Goal: Information Seeking & Learning: Learn about a topic

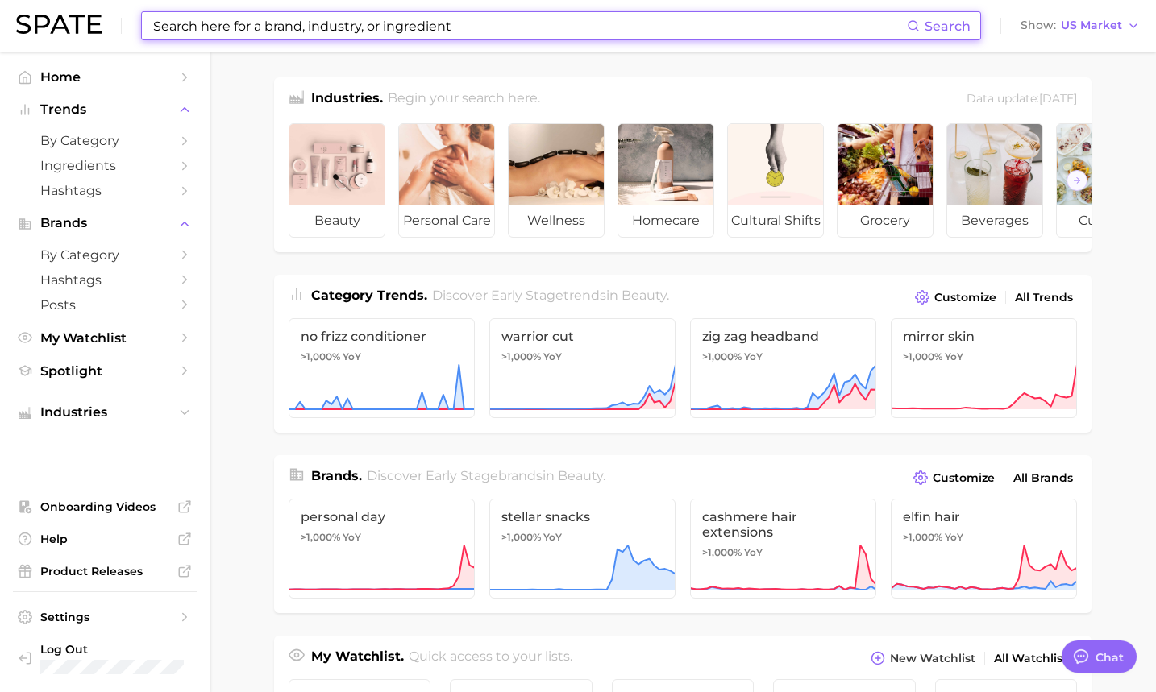
click at [423, 27] on input at bounding box center [529, 25] width 755 height 27
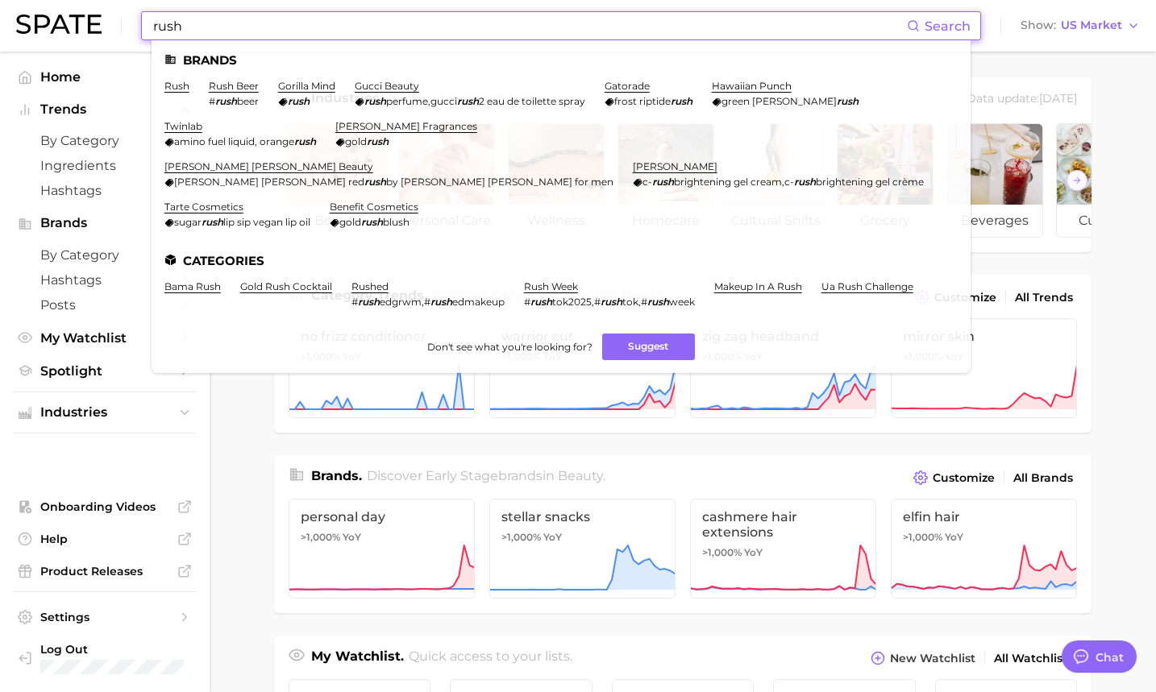
scroll to position [1, 0]
type input "rush"
click at [566, 281] on link "rush week" at bounding box center [551, 287] width 54 height 12
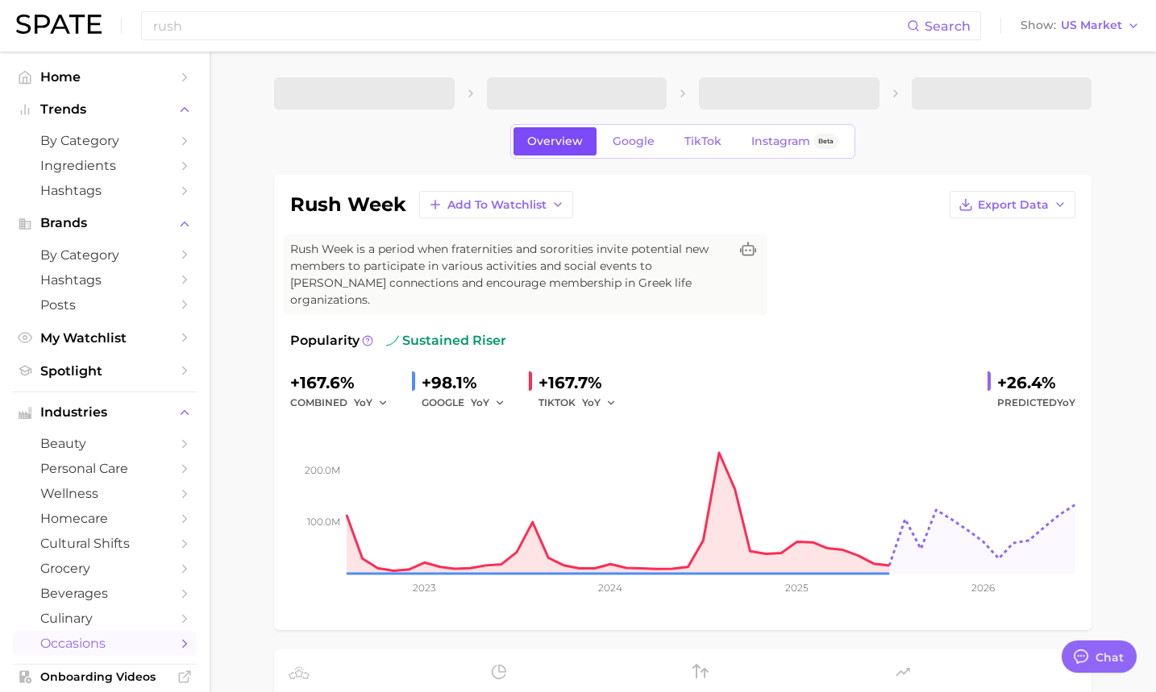
type textarea "x"
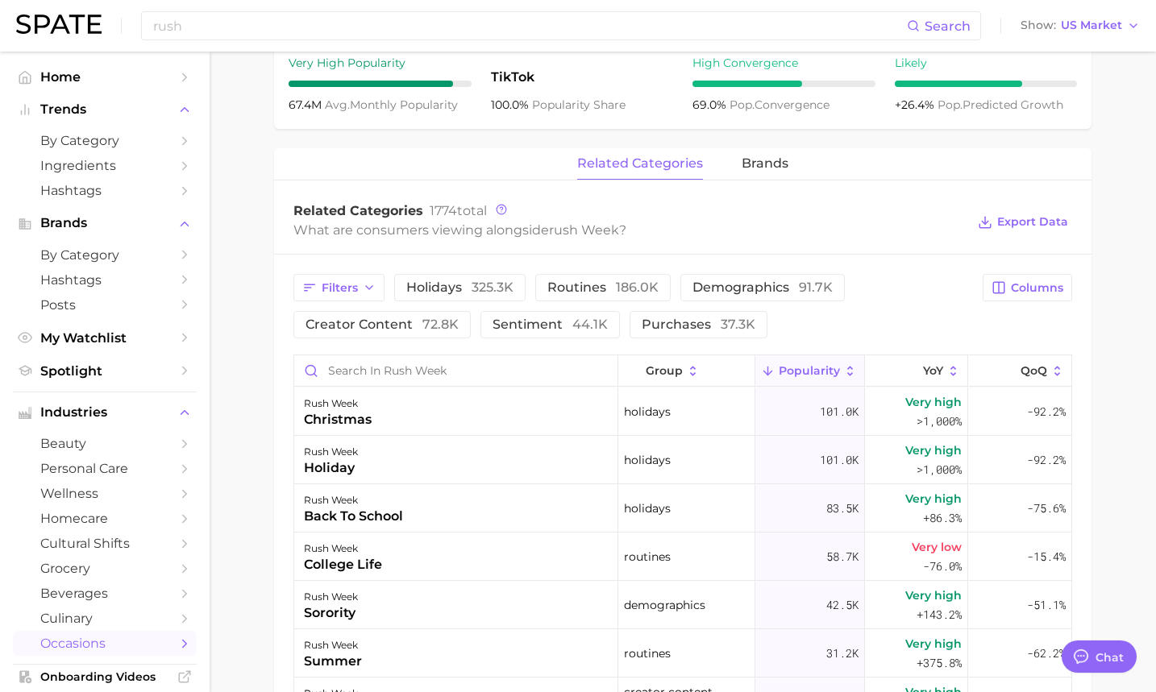
scroll to position [689, 0]
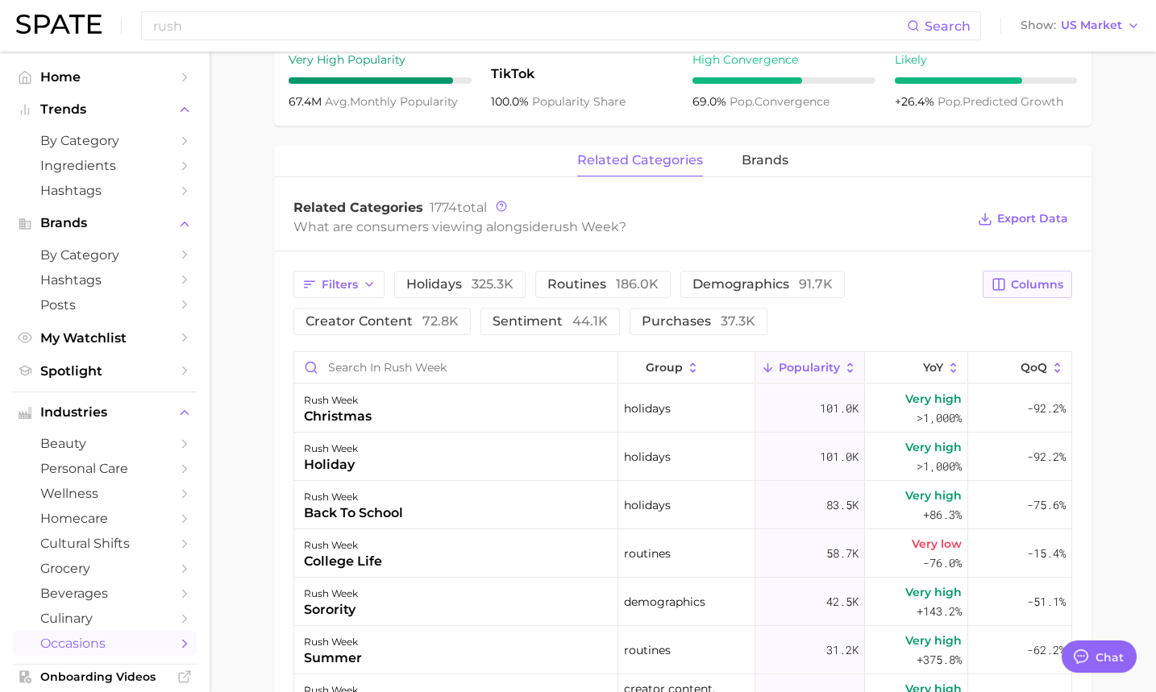
click at [1019, 278] on span "Columns" at bounding box center [1037, 285] width 52 height 14
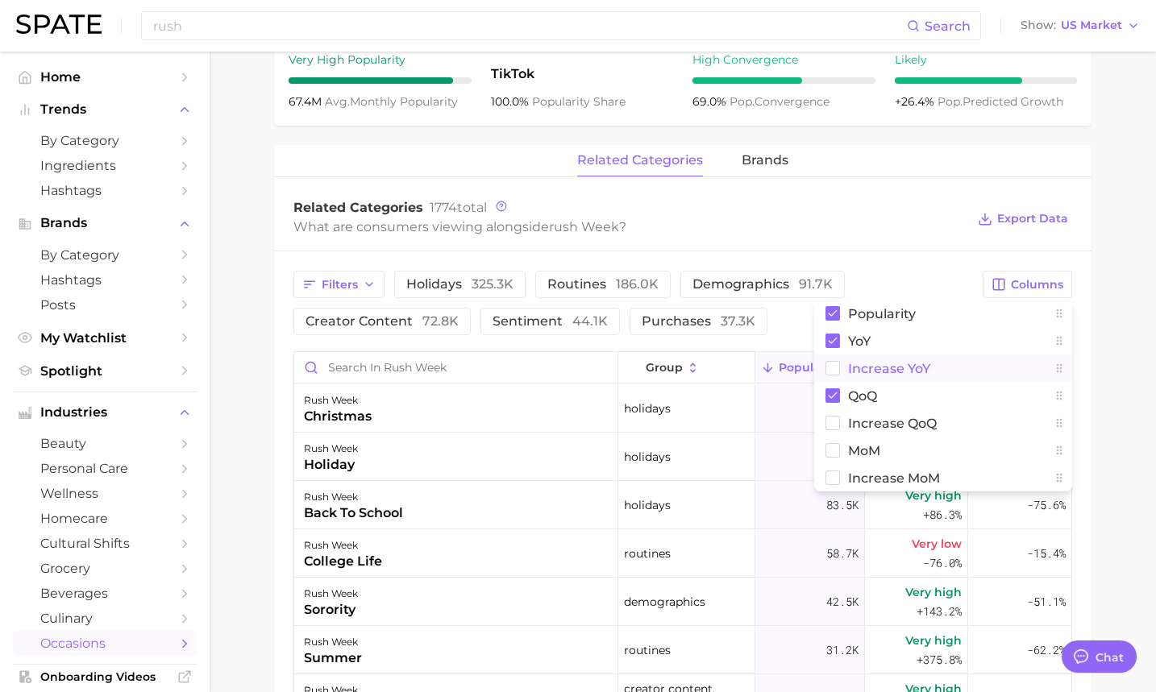
click at [903, 362] on span "Increase YoY" at bounding box center [889, 369] width 82 height 14
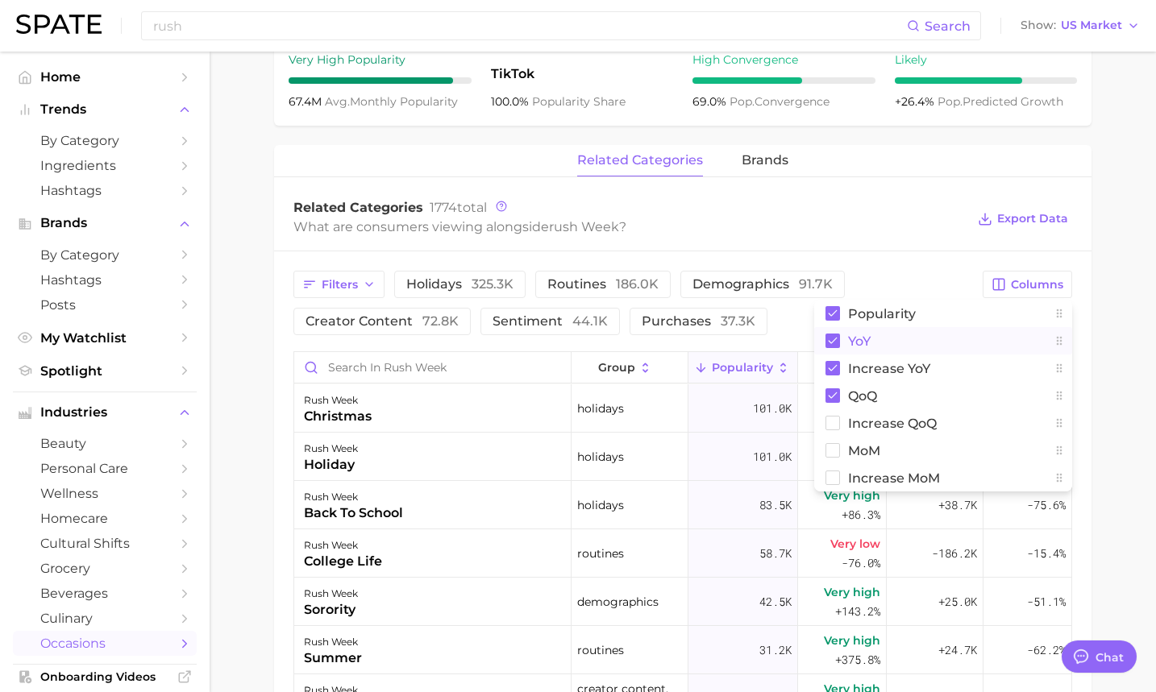
click at [838, 334] on rect at bounding box center [832, 341] width 15 height 15
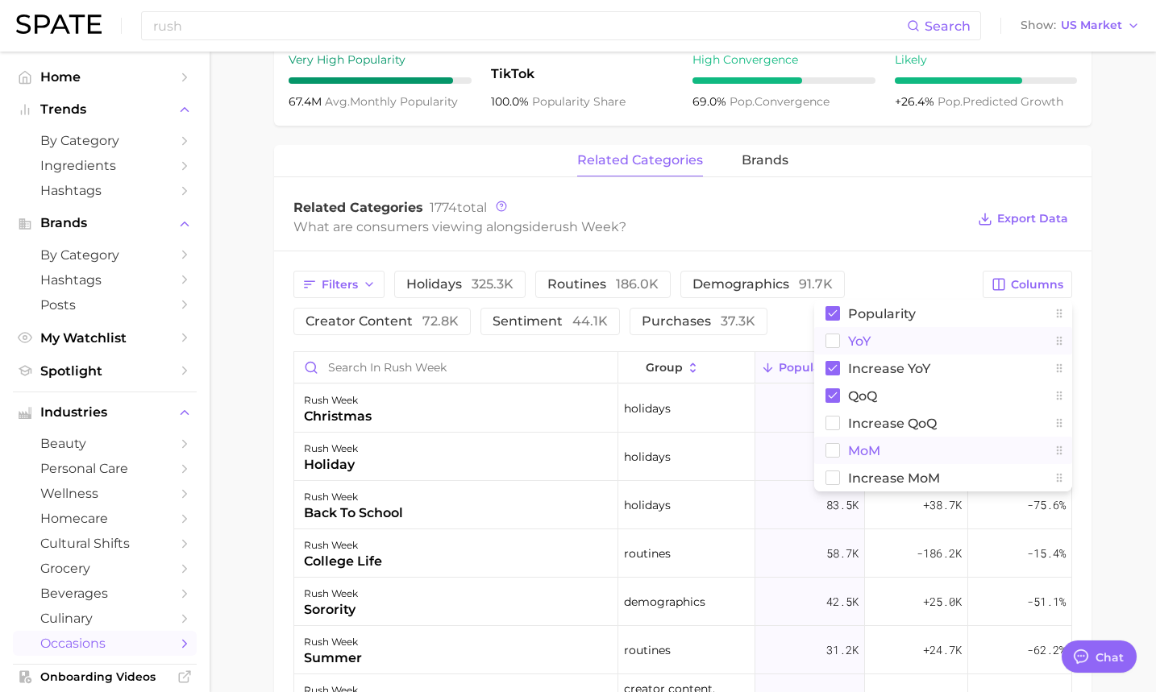
click at [831, 444] on rect at bounding box center [833, 451] width 14 height 14
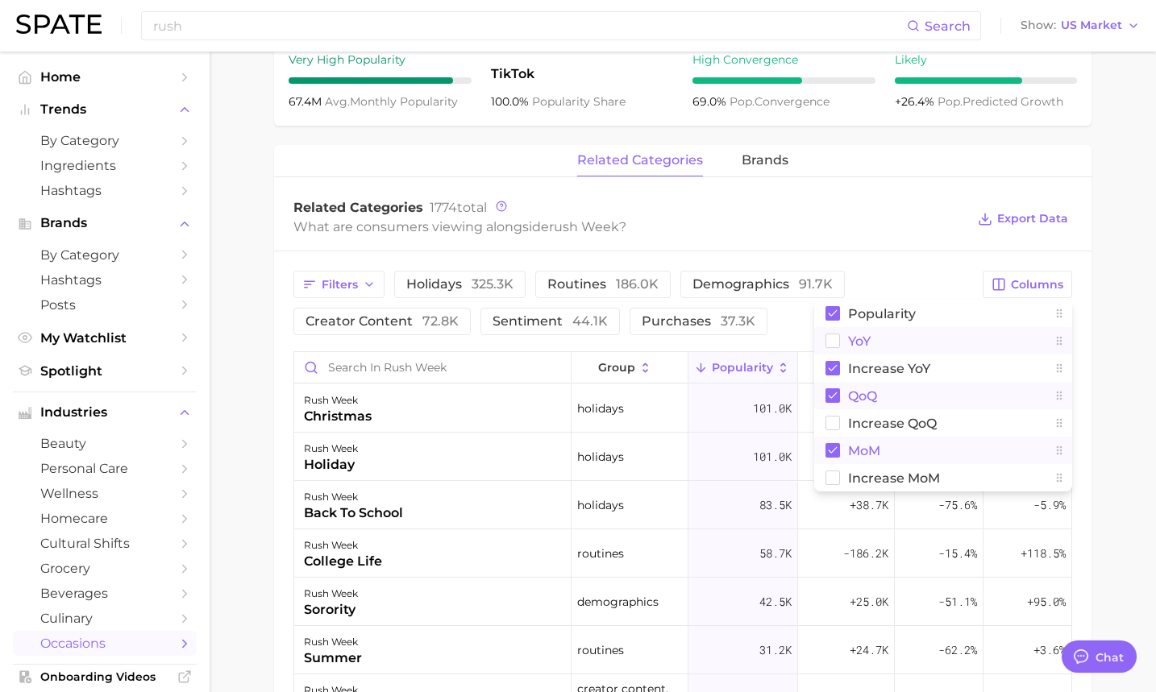
click at [829, 389] on rect at bounding box center [832, 396] width 15 height 15
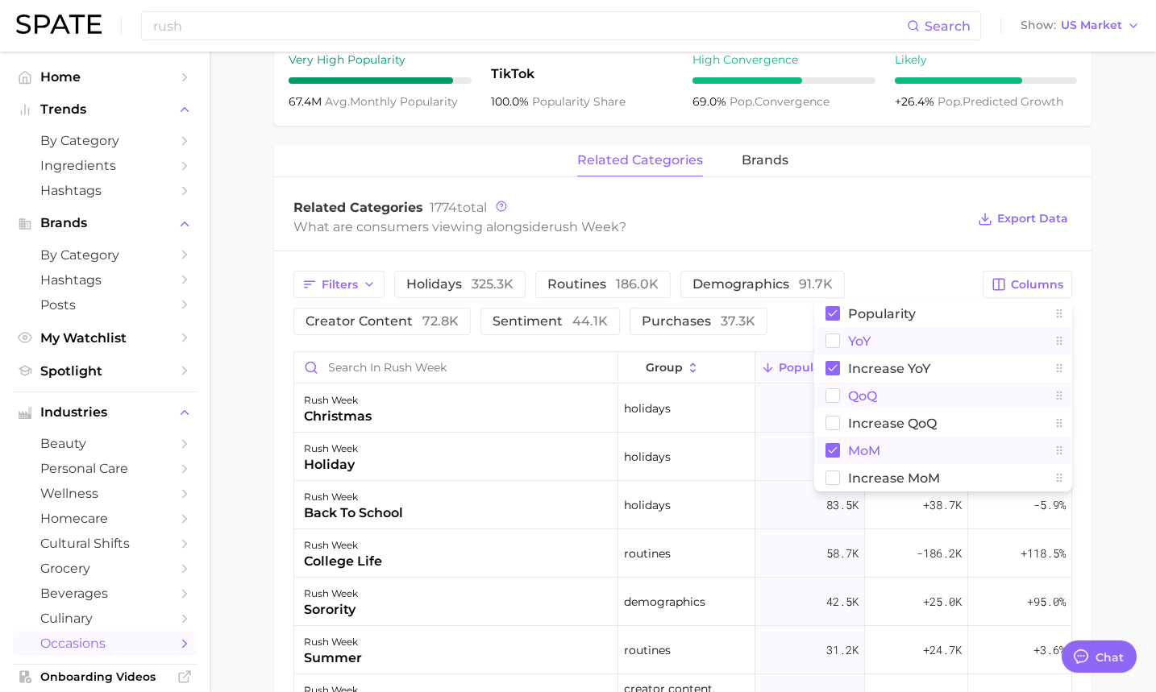
click at [914, 252] on div "Filters holidays 325.3k routines 186.0k demographics 91.7k creator content 72.8…" at bounding box center [682, 658] width 817 height 812
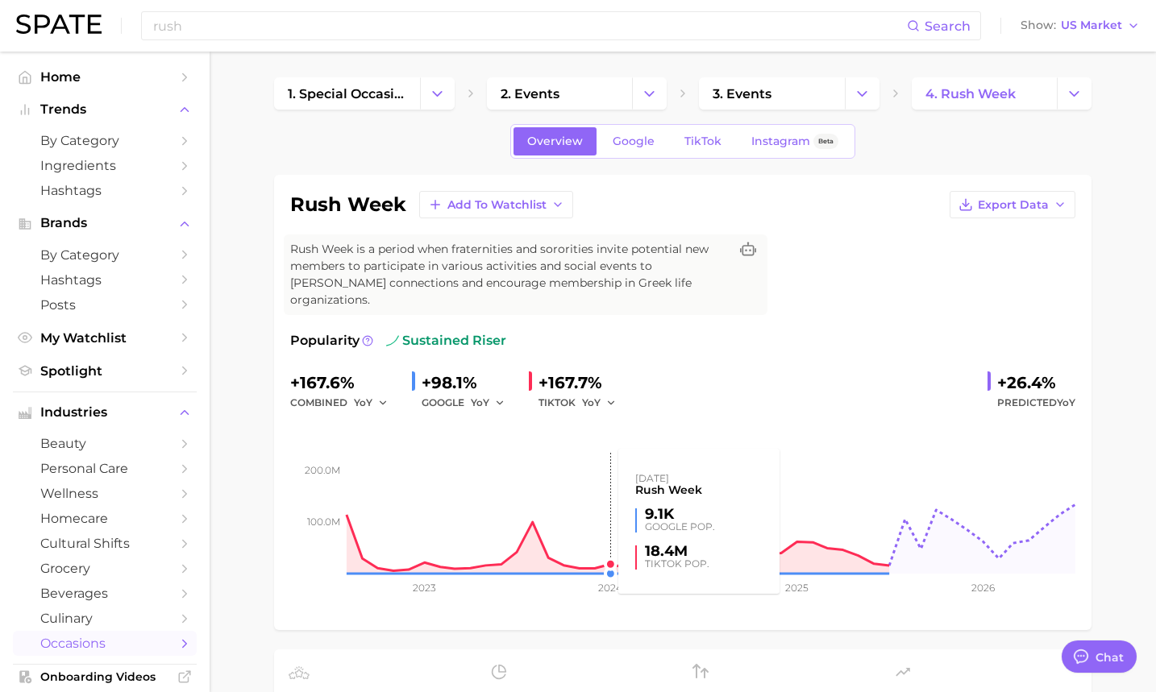
scroll to position [6, 0]
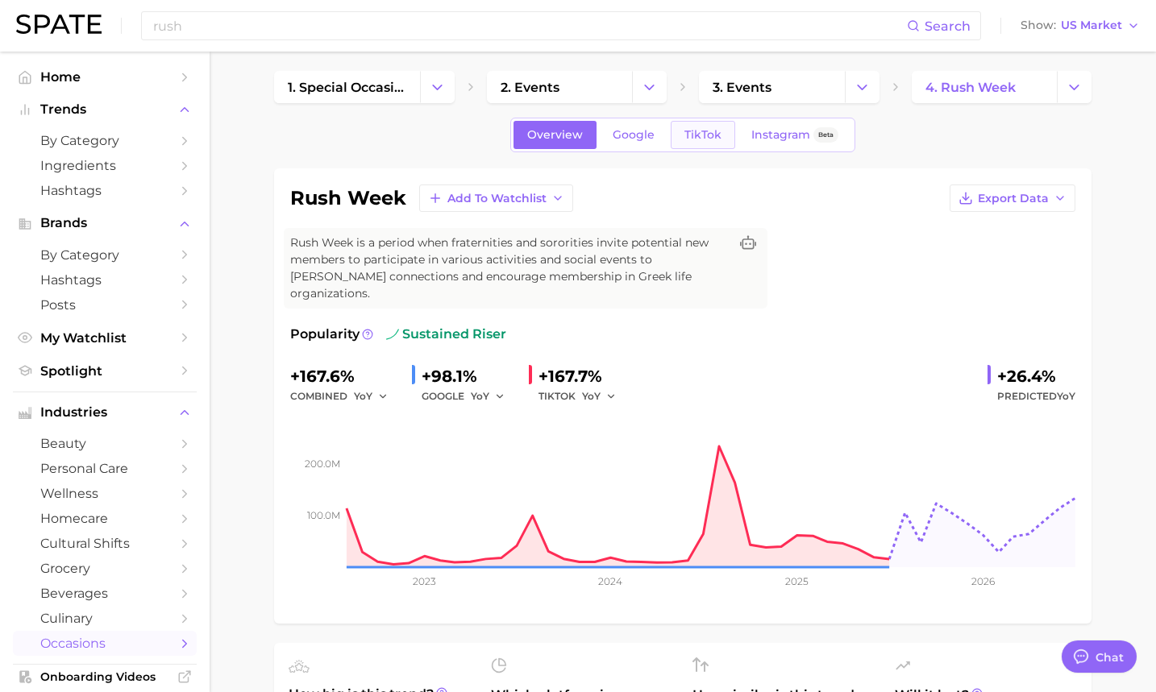
click at [679, 127] on link "TikTok" at bounding box center [703, 135] width 64 height 28
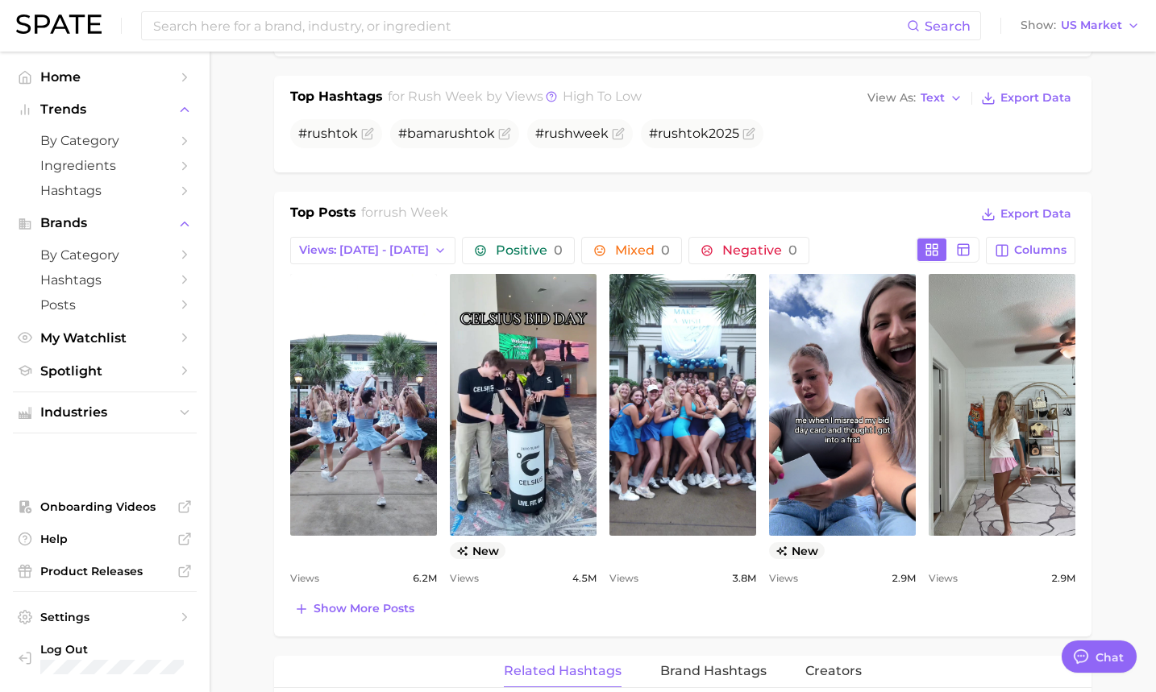
scroll to position [667, 0]
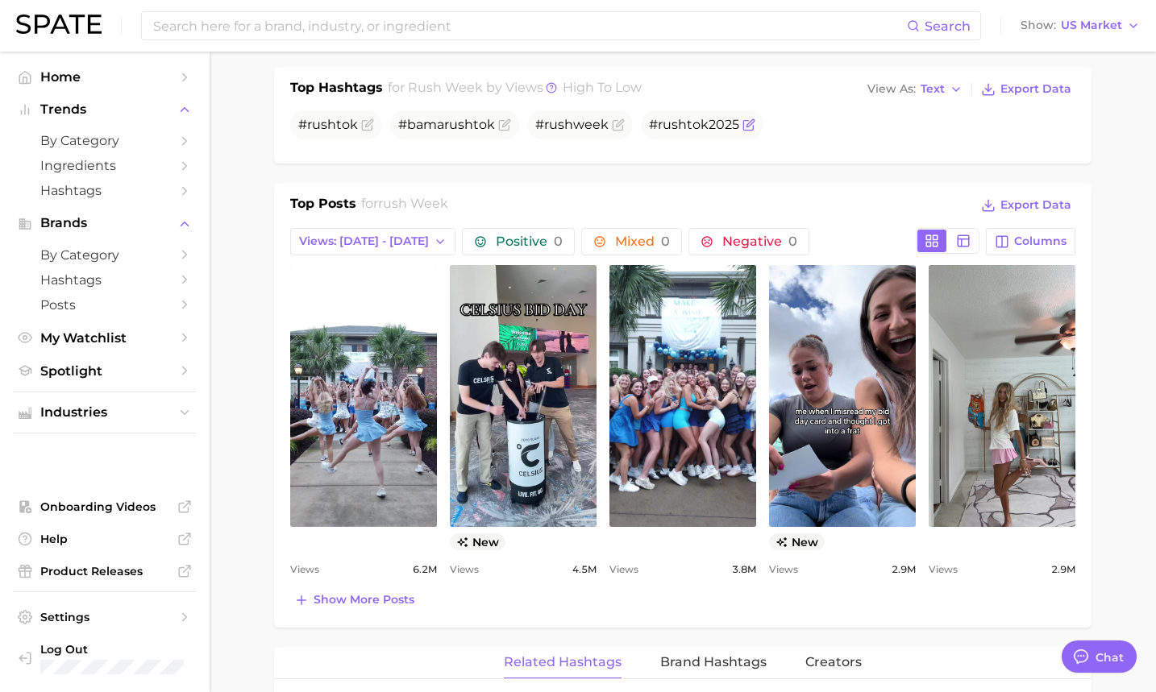
click at [691, 117] on span "# rush tok2025" at bounding box center [694, 124] width 90 height 15
click at [749, 121] on icon "Flag as miscategorized or irrelevant" at bounding box center [748, 126] width 10 height 10
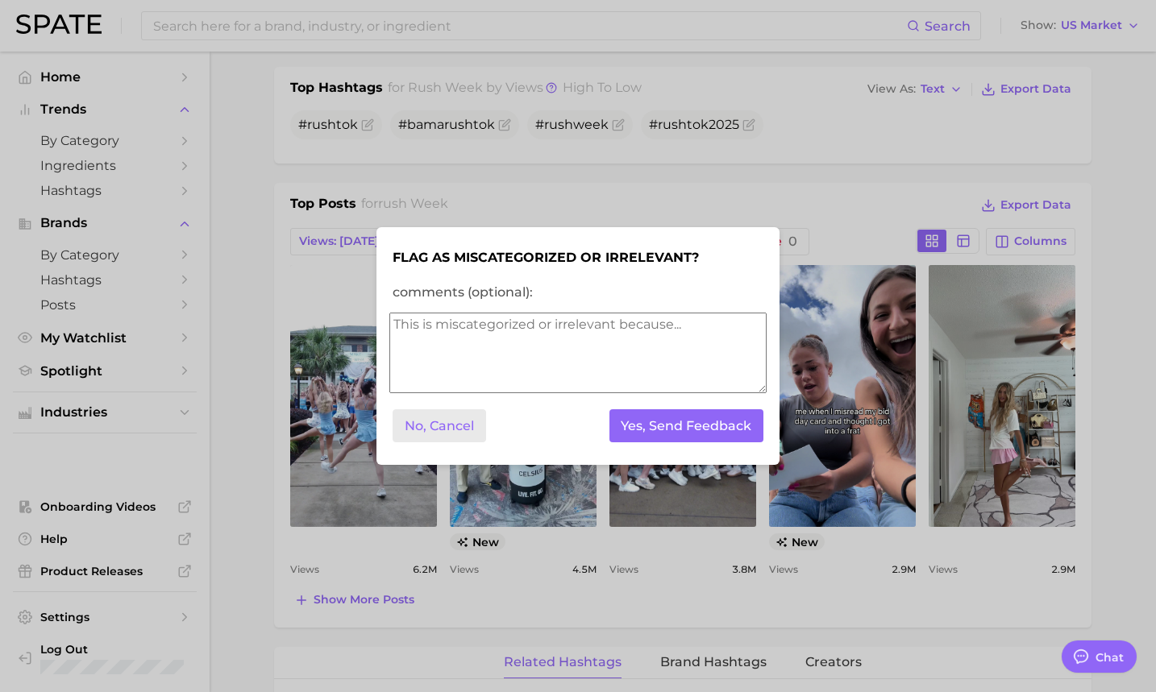
click at [459, 415] on button "No, Cancel" at bounding box center [440, 426] width 94 height 33
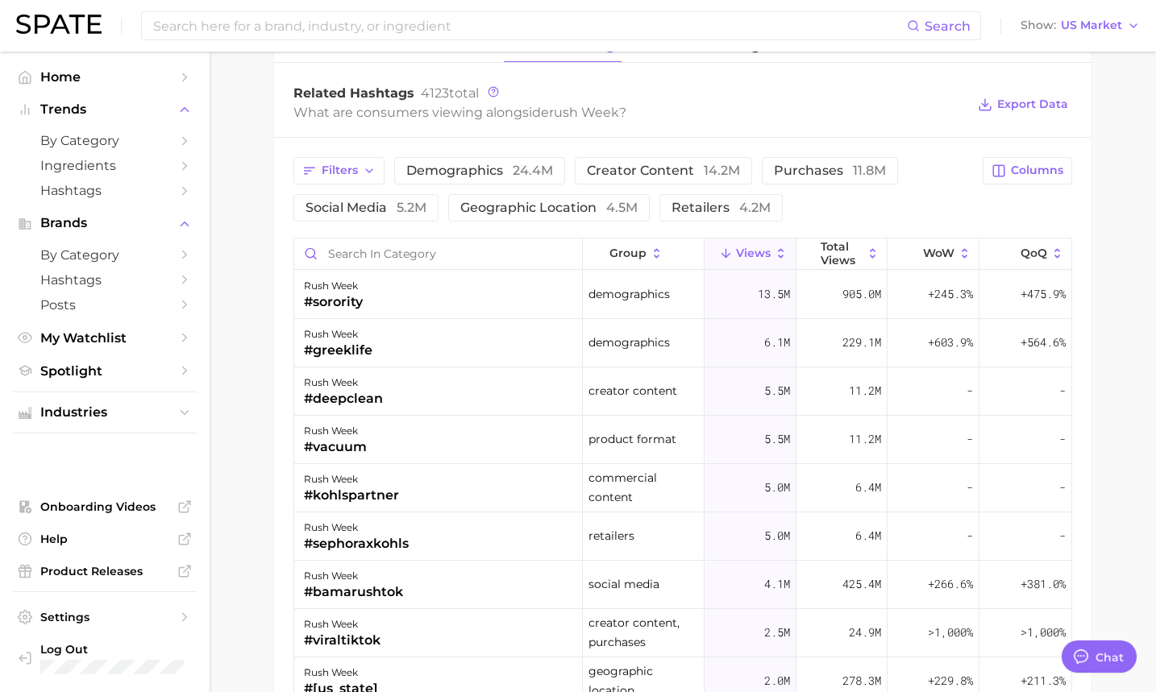
scroll to position [1285, 0]
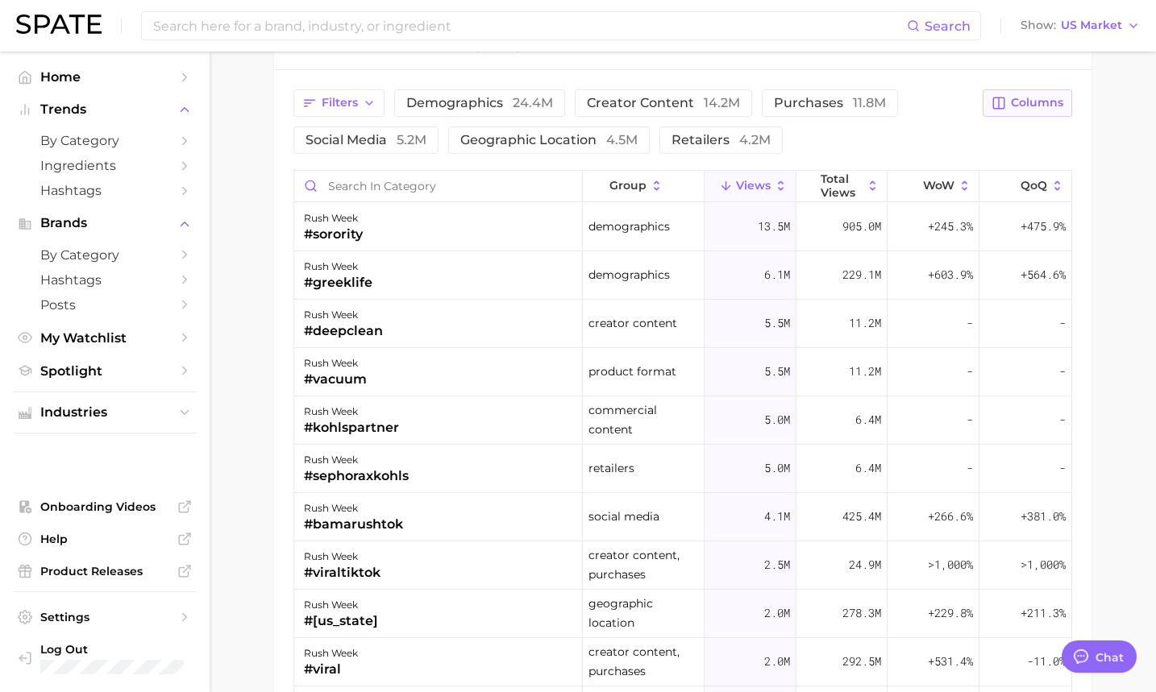
click at [1024, 96] on span "Columns" at bounding box center [1037, 103] width 52 height 14
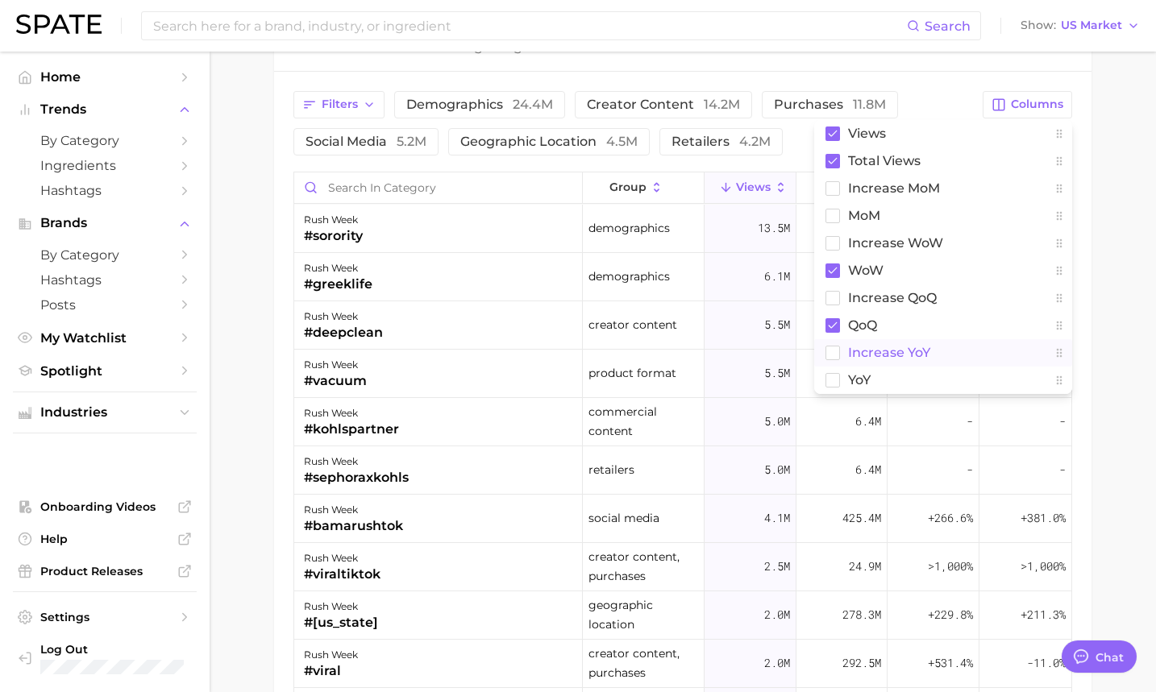
click at [836, 346] on rect at bounding box center [833, 353] width 14 height 14
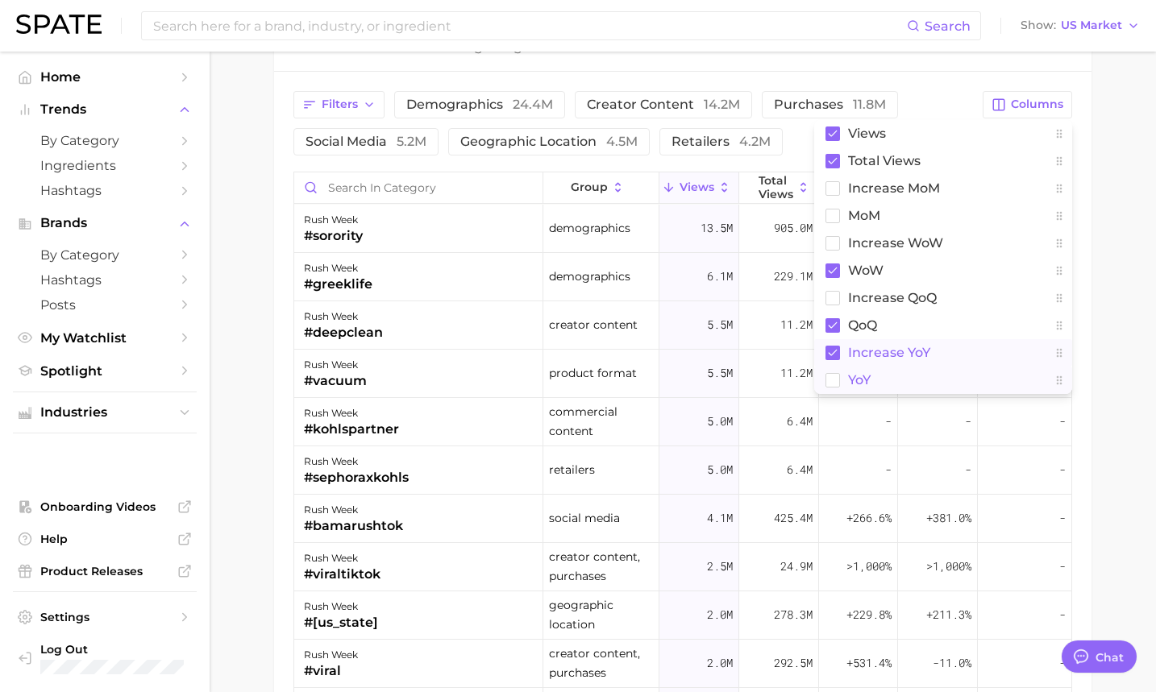
click at [838, 373] on rect at bounding box center [833, 380] width 14 height 14
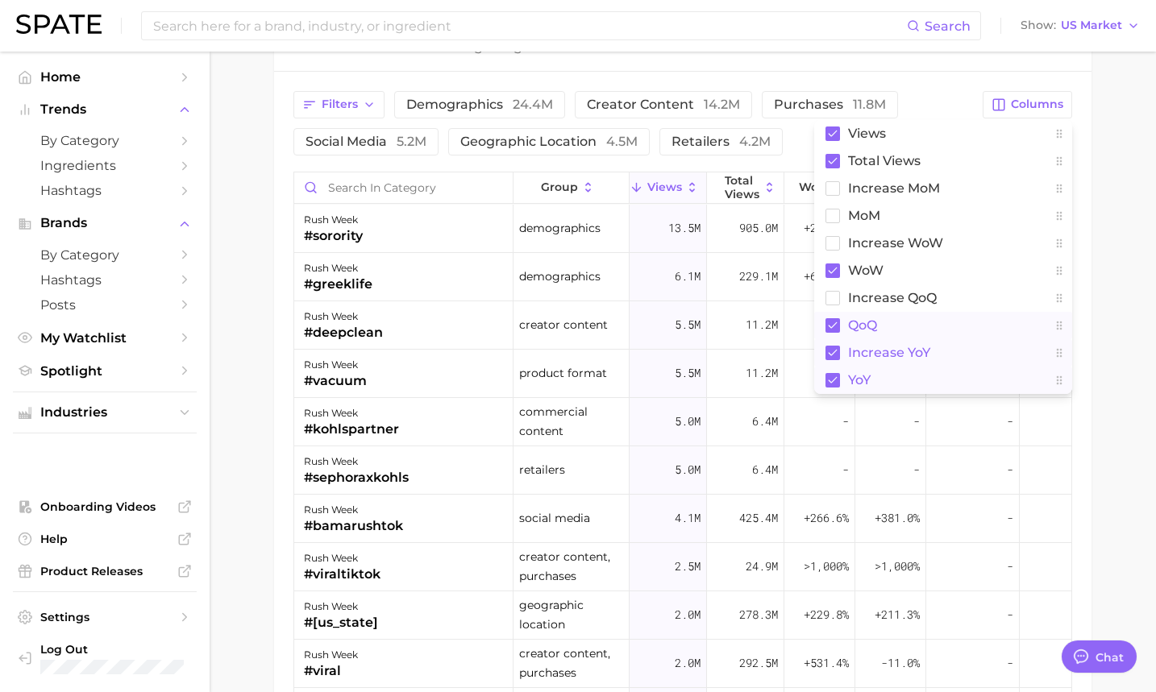
click at [831, 322] on icon at bounding box center [833, 325] width 9 height 6
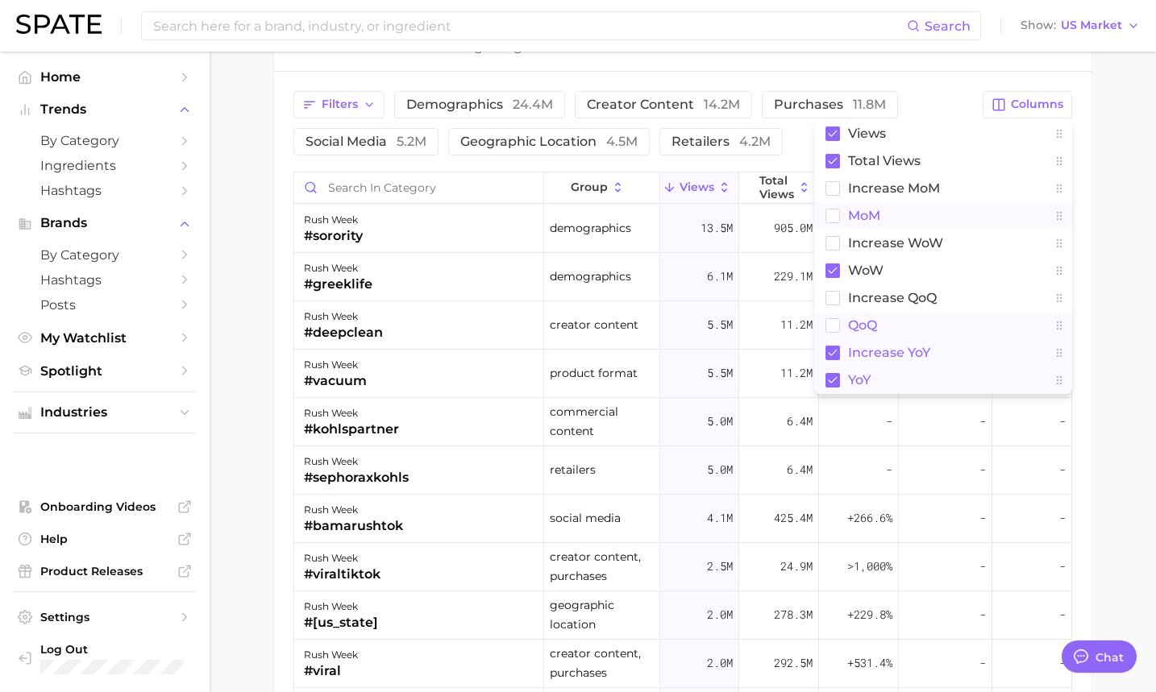
click at [835, 209] on rect at bounding box center [833, 216] width 14 height 14
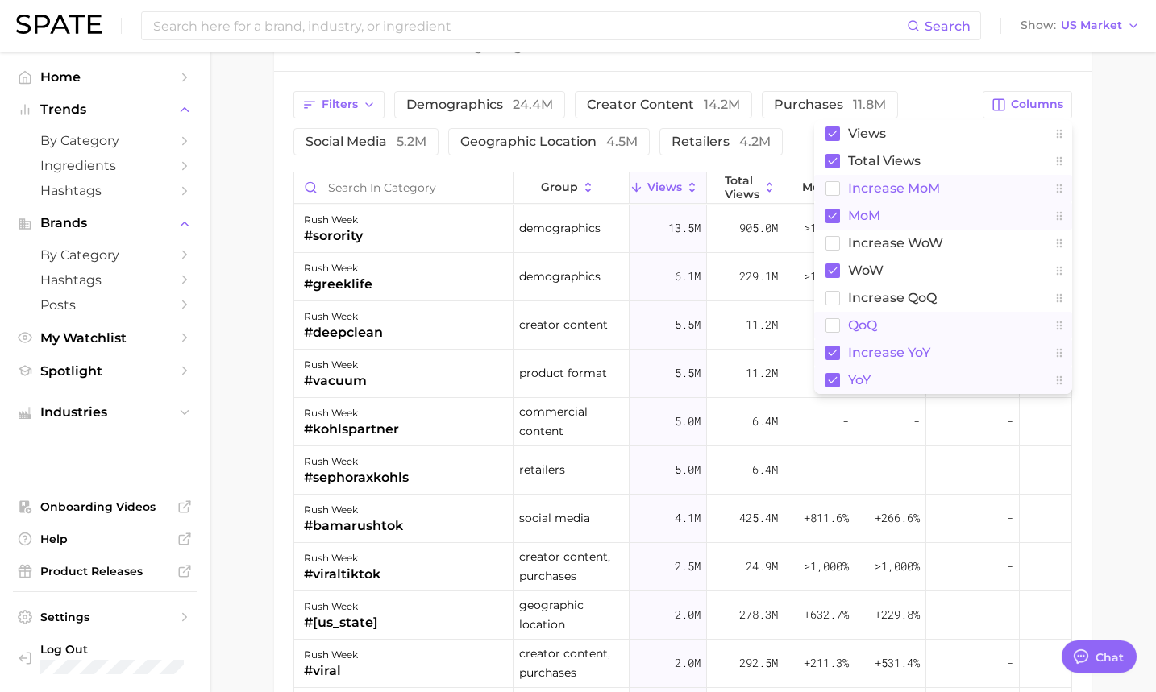
click at [835, 181] on rect at bounding box center [833, 188] width 14 height 14
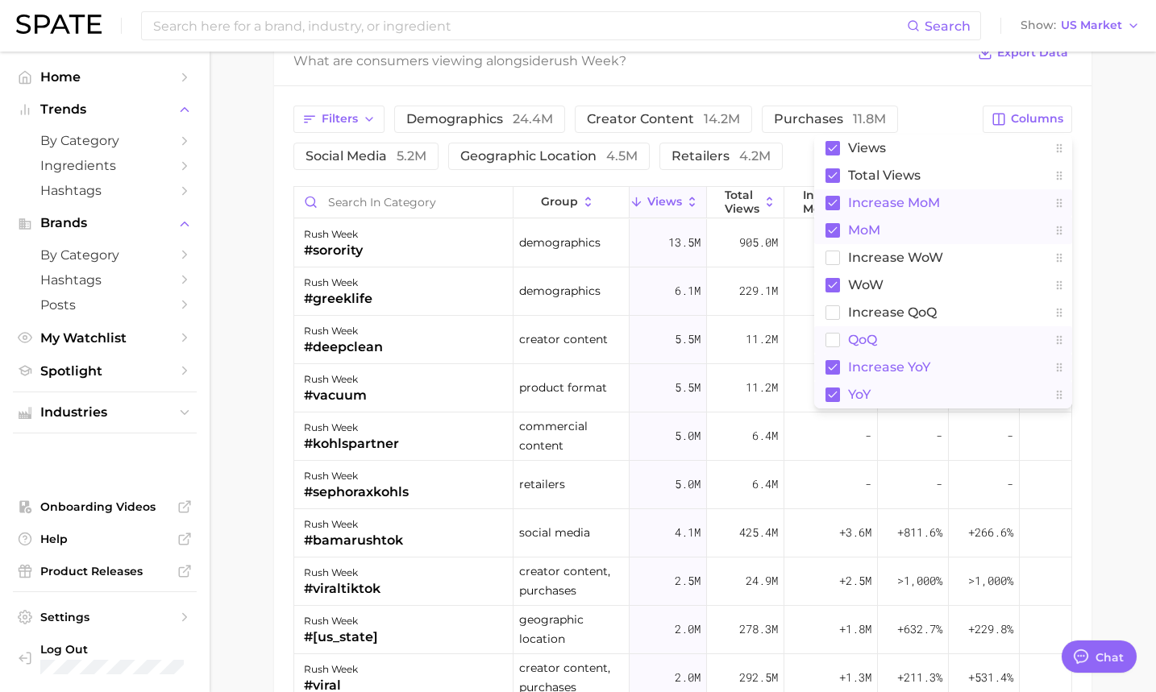
scroll to position [1339, 0]
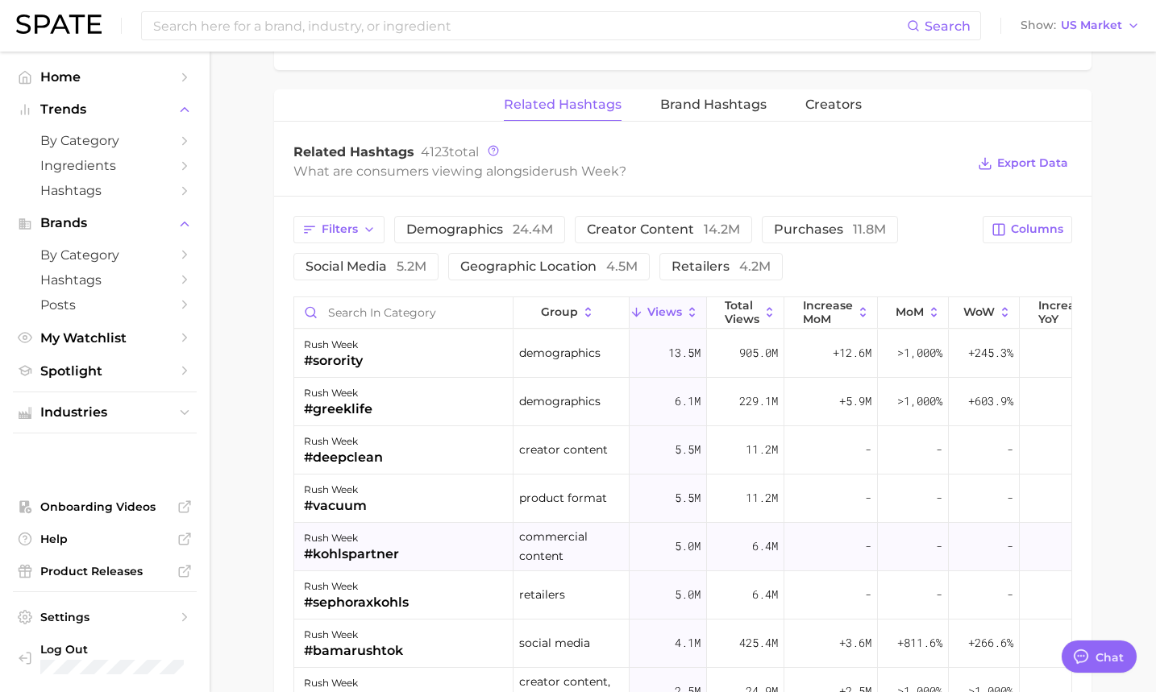
scroll to position [1203, 0]
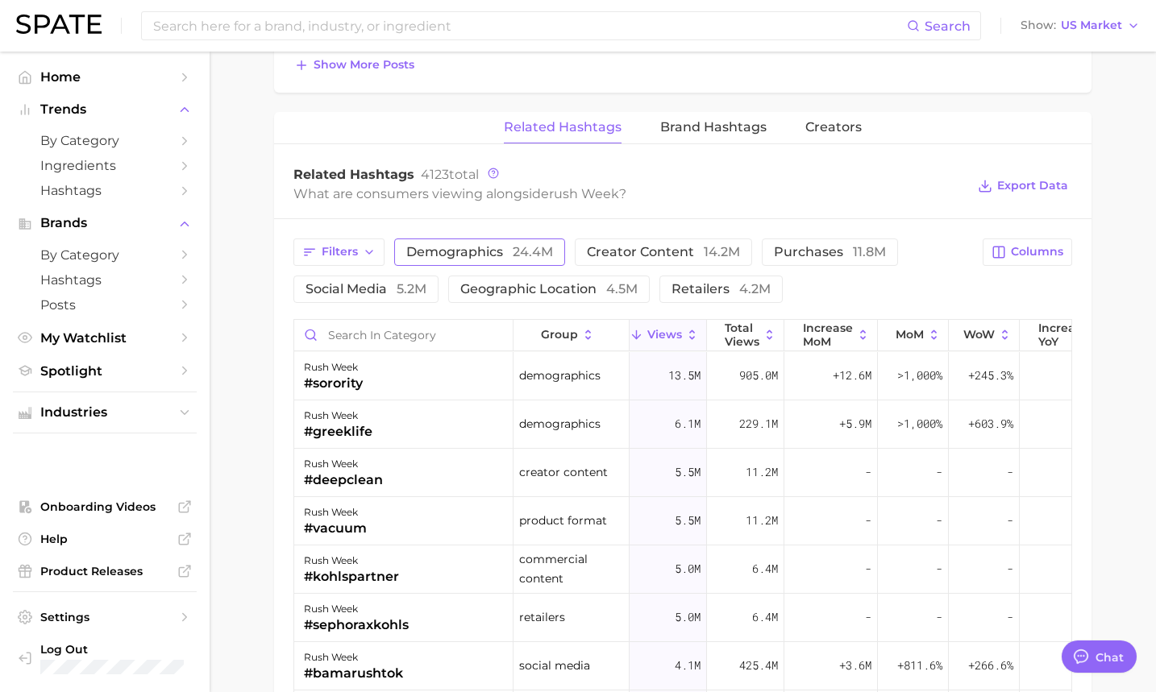
click at [411, 246] on span "demographics 24.4m" at bounding box center [479, 252] width 147 height 13
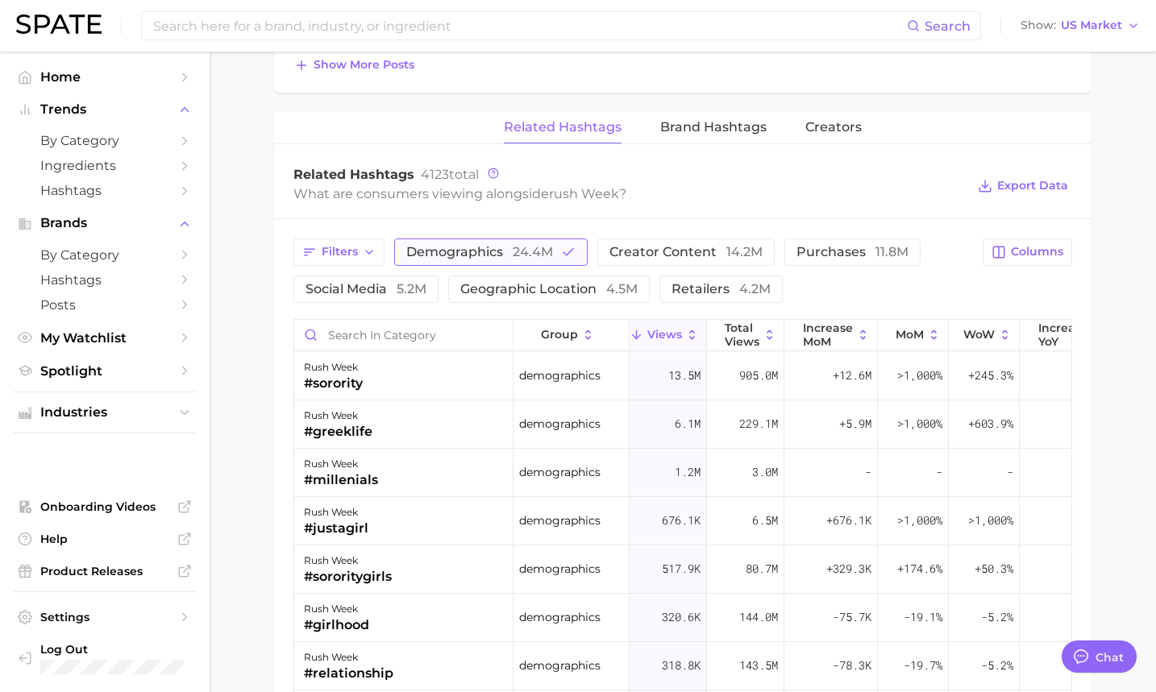
click at [411, 246] on span "demographics 24.4m" at bounding box center [479, 252] width 147 height 13
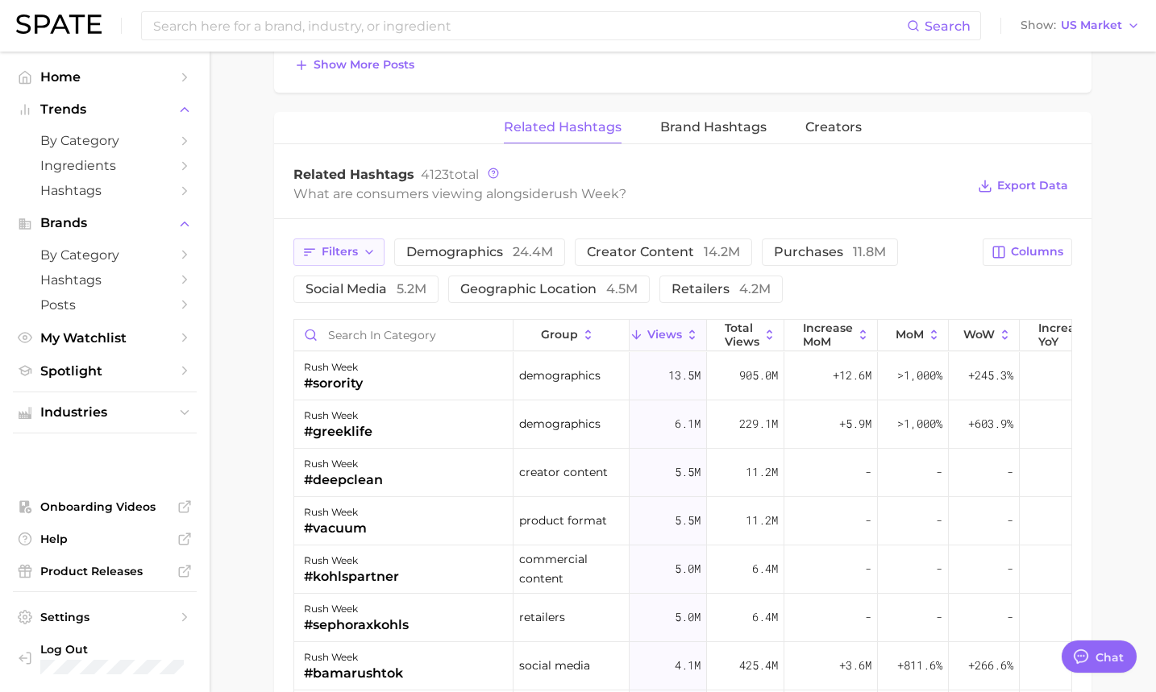
click at [339, 245] on span "Filters" at bounding box center [340, 252] width 36 height 14
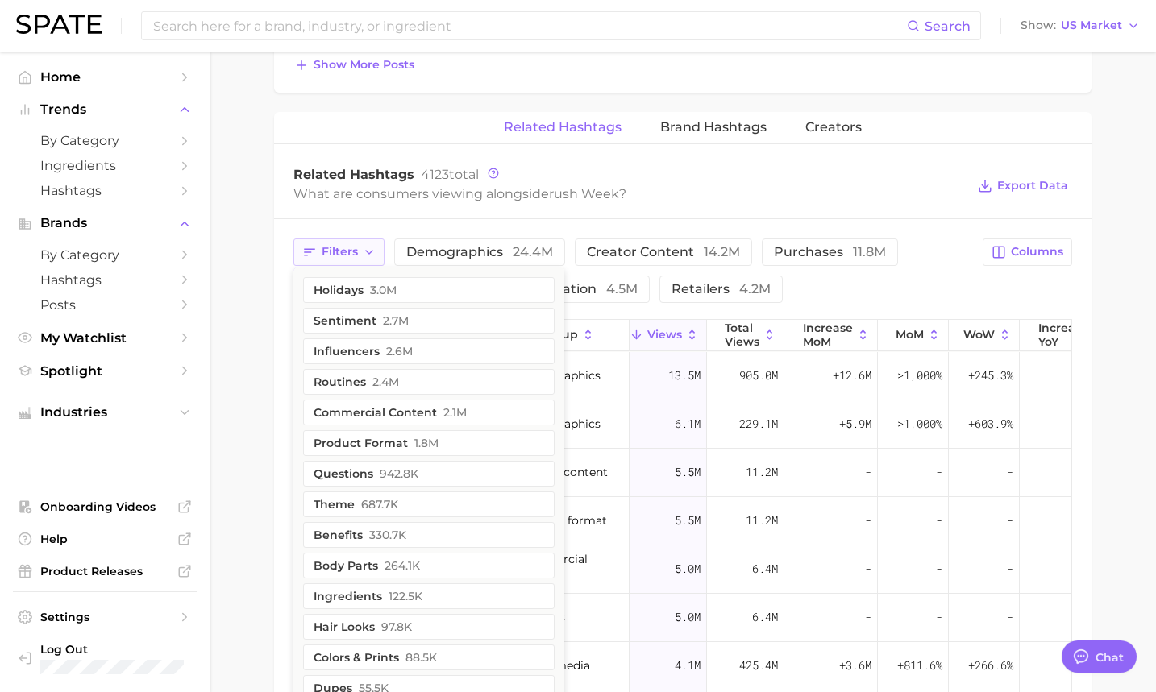
click at [339, 245] on span "Filters" at bounding box center [340, 252] width 36 height 14
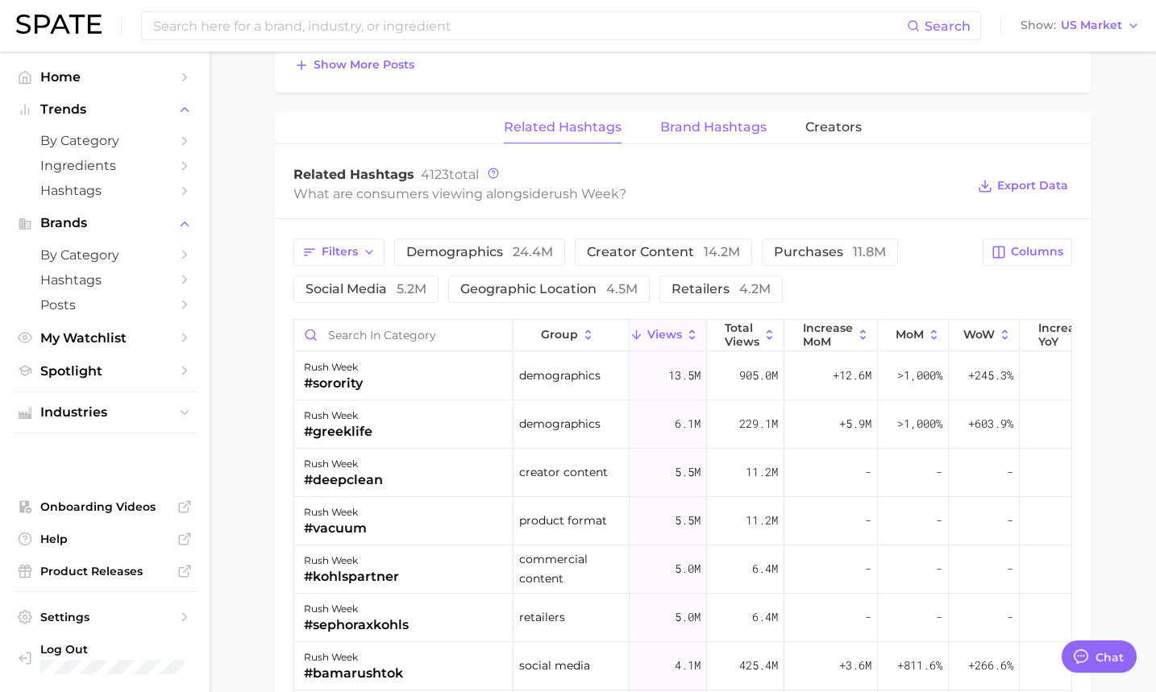
click at [692, 120] on span "Brand Hashtags" at bounding box center [713, 127] width 106 height 15
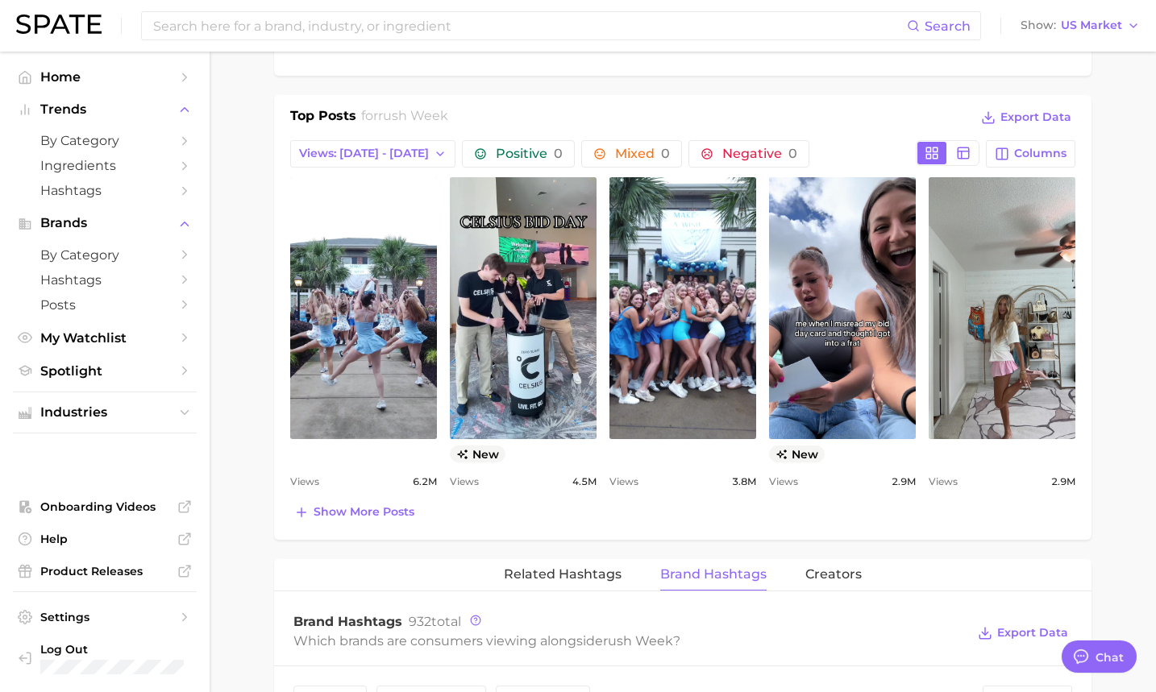
scroll to position [756, 0]
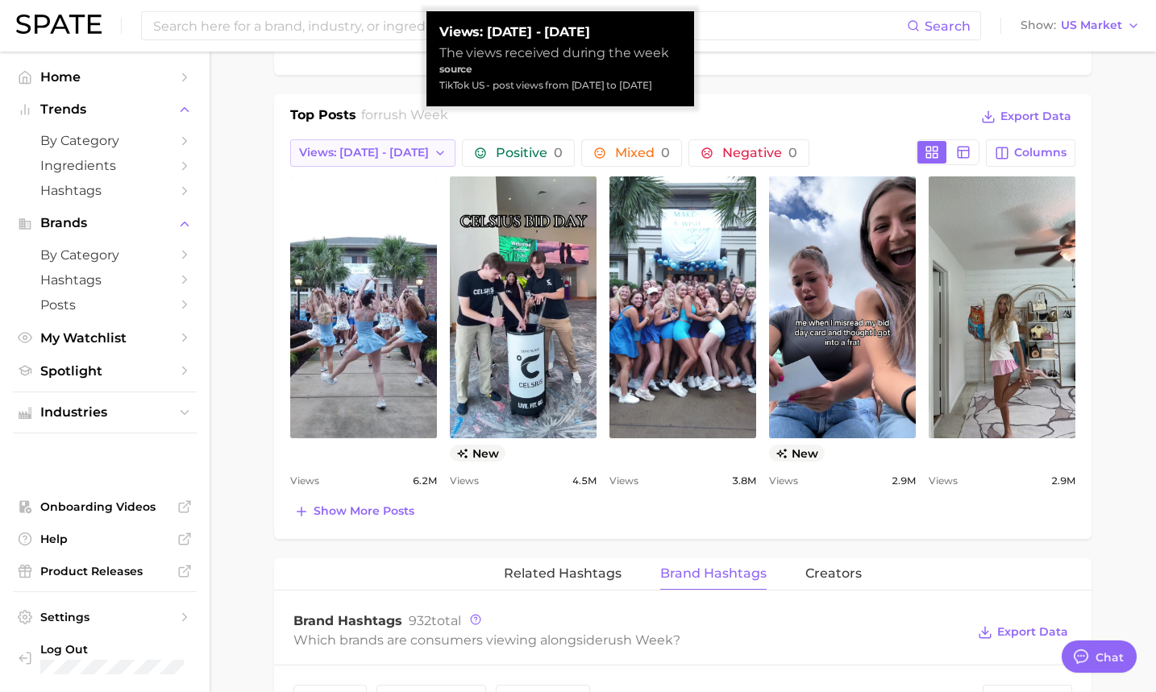
click at [413, 145] on button "Views: [DATE] - [DATE]" at bounding box center [372, 152] width 165 height 27
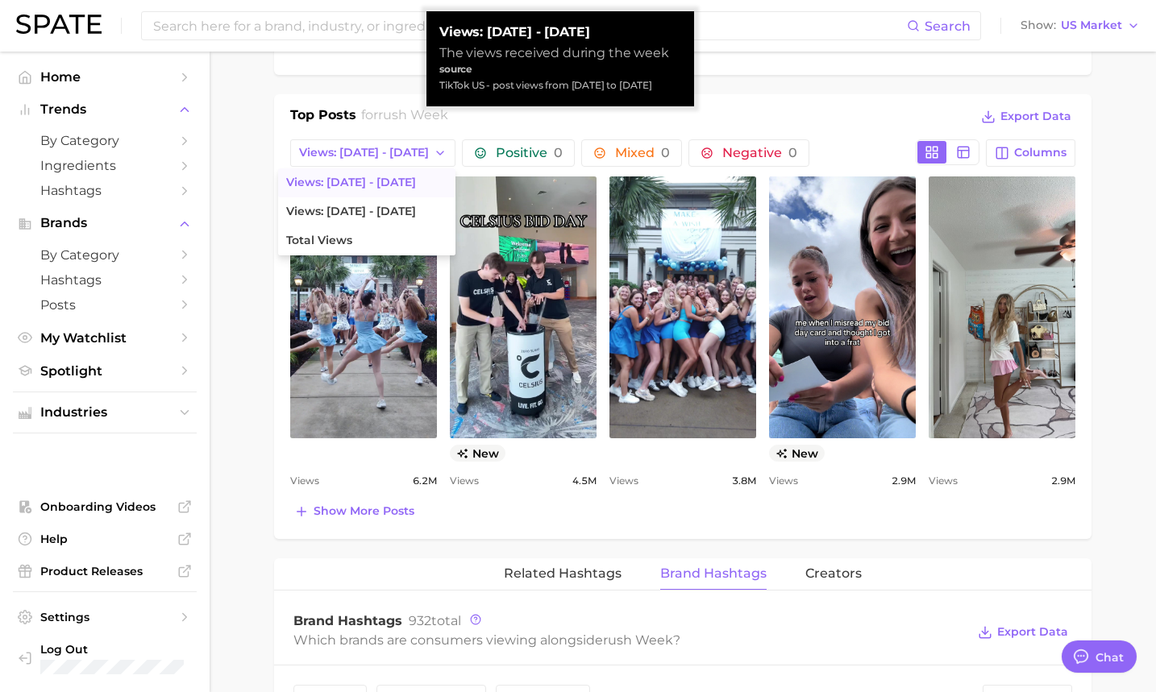
click at [277, 138] on div "Top Posts for rush week Export Data Views: [DATE] - [DATE] Views: [DATE] - [DAT…" at bounding box center [682, 316] width 817 height 445
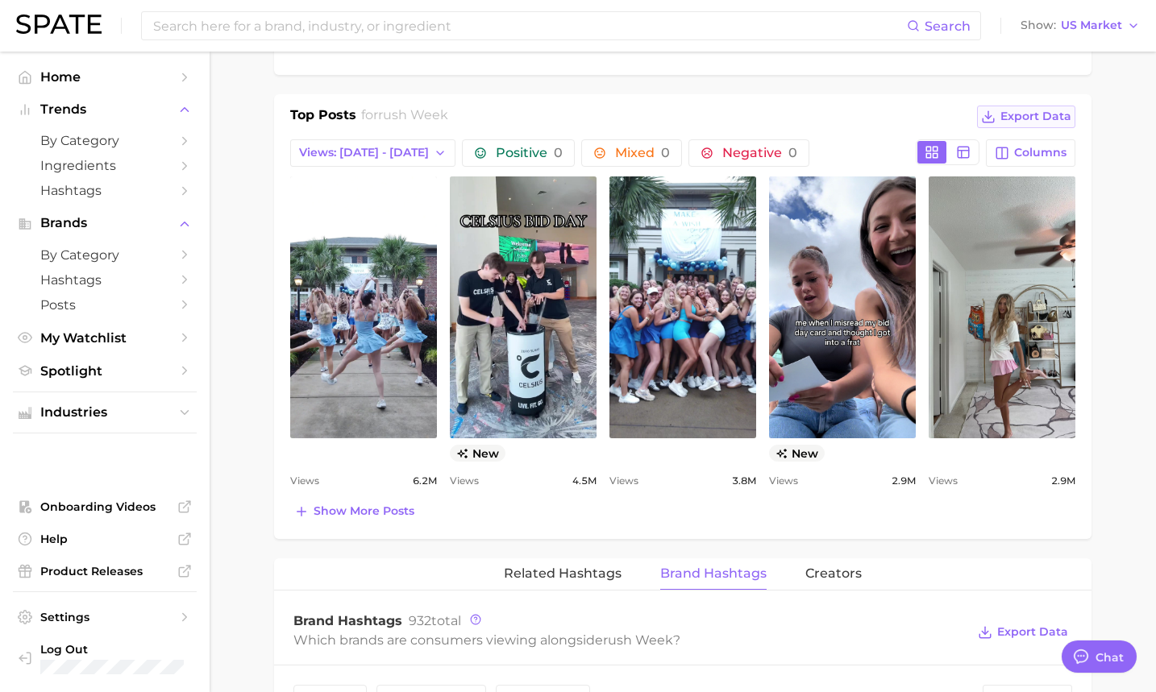
scroll to position [758, 0]
click at [1015, 109] on span "Export Data" at bounding box center [1035, 116] width 71 height 14
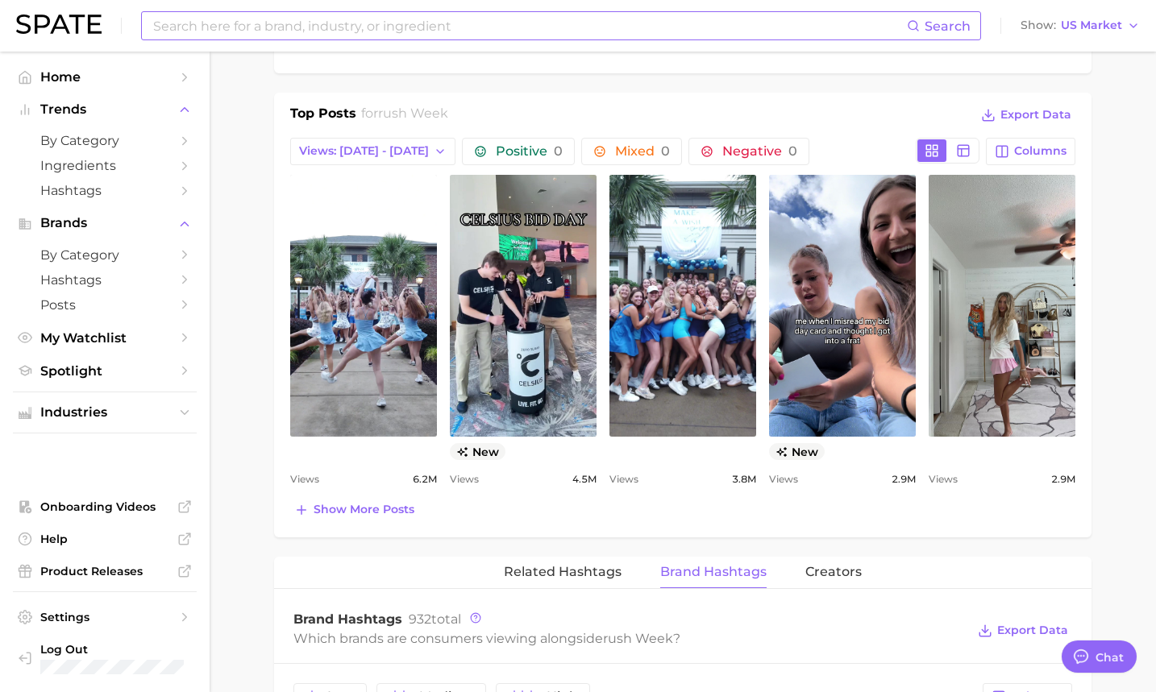
scroll to position [761, 0]
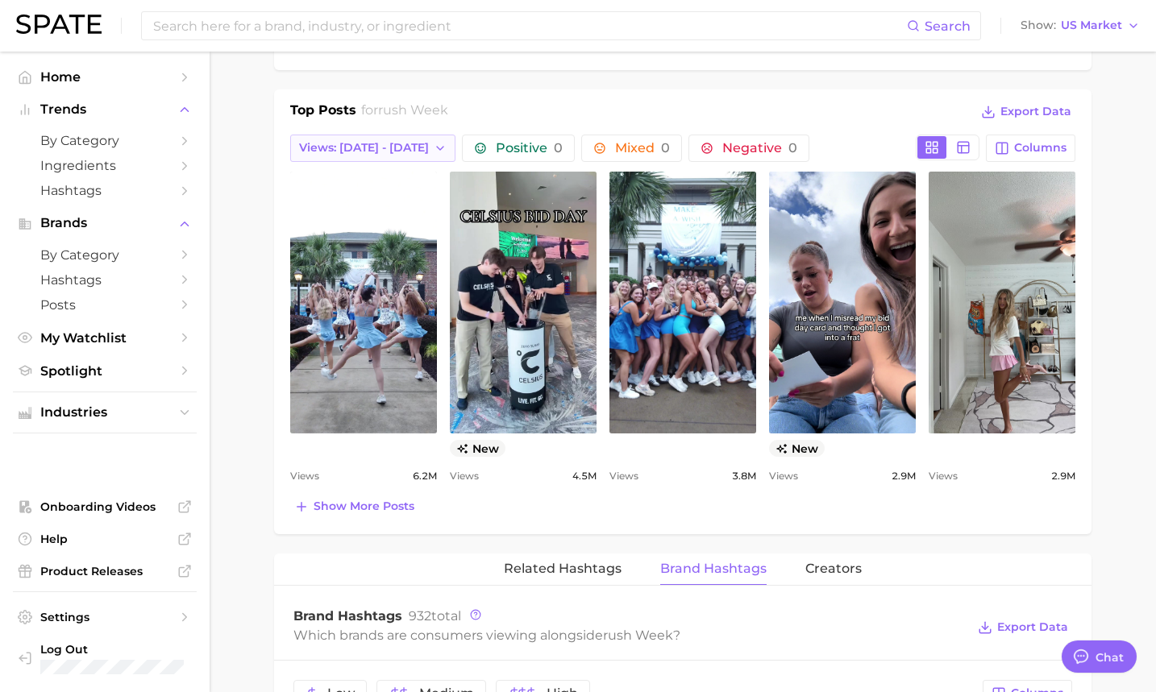
click at [359, 141] on span "Views: [DATE] - [DATE]" at bounding box center [364, 148] width 130 height 14
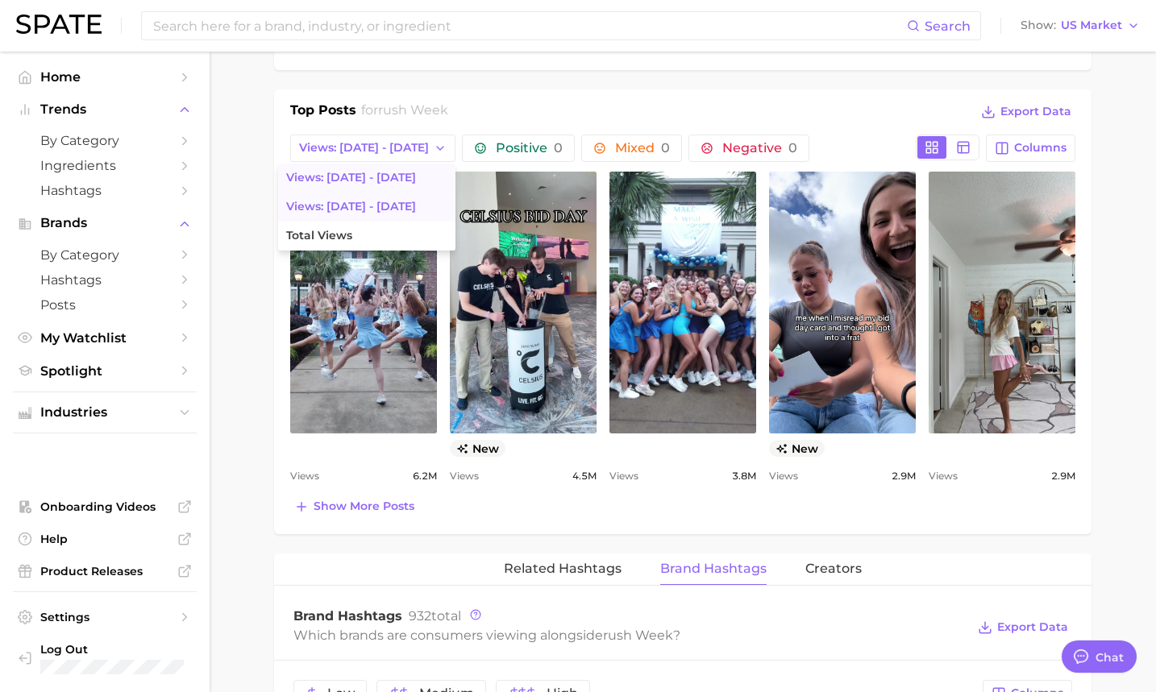
click at [362, 193] on button "Views: [DATE] - [DATE]" at bounding box center [366, 207] width 177 height 29
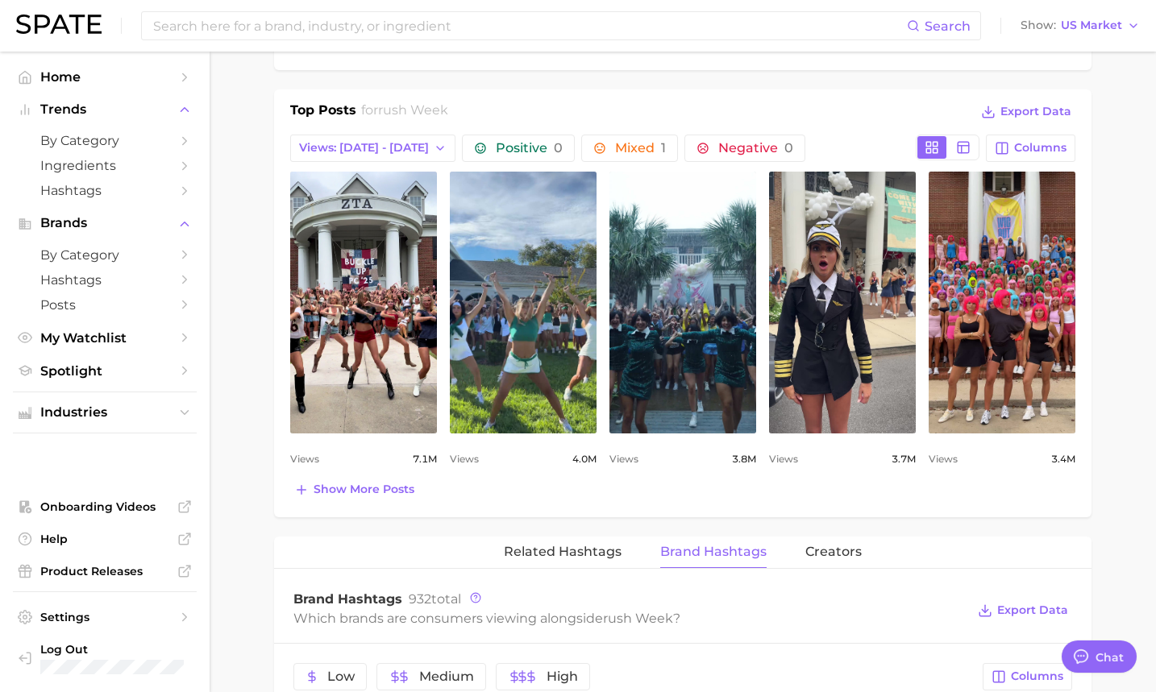
scroll to position [0, 0]
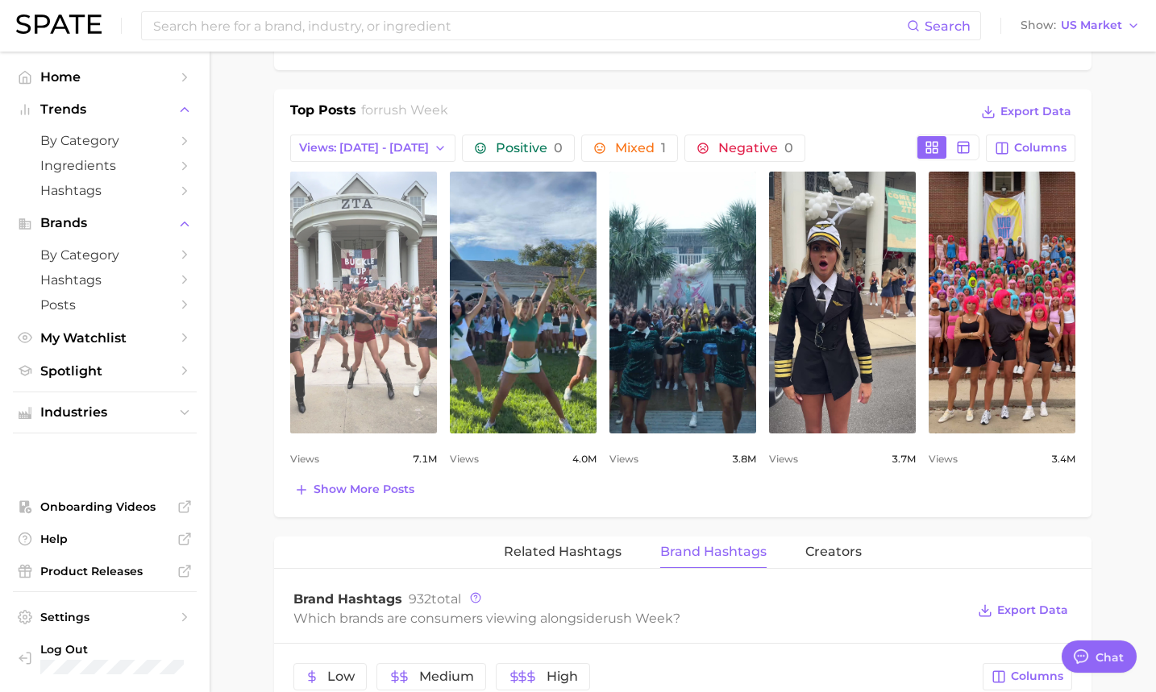
click at [342, 190] on link "view post on TikTok" at bounding box center [363, 303] width 147 height 262
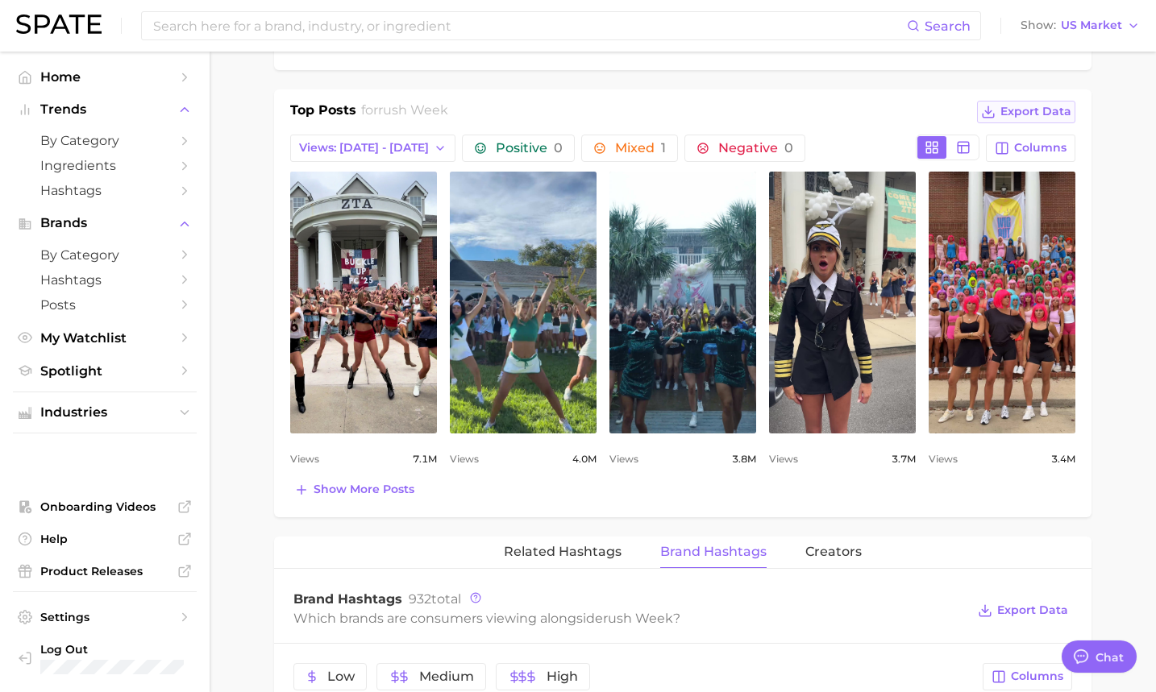
click at [1002, 105] on span "Export Data" at bounding box center [1035, 112] width 71 height 14
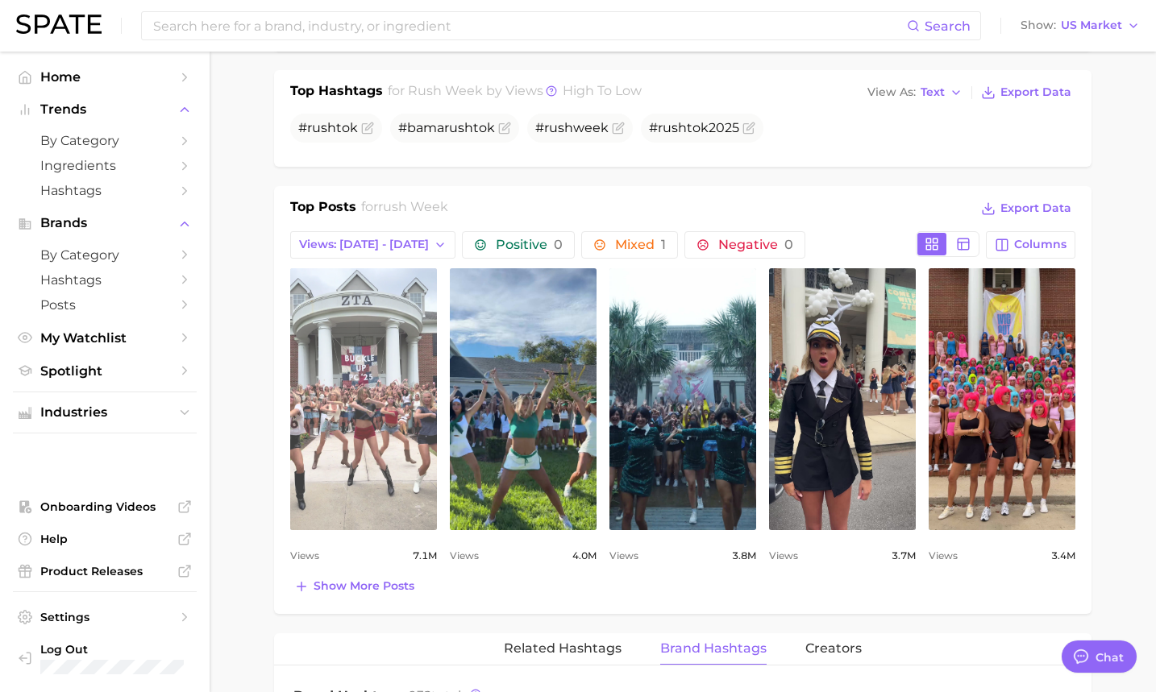
scroll to position [659, 0]
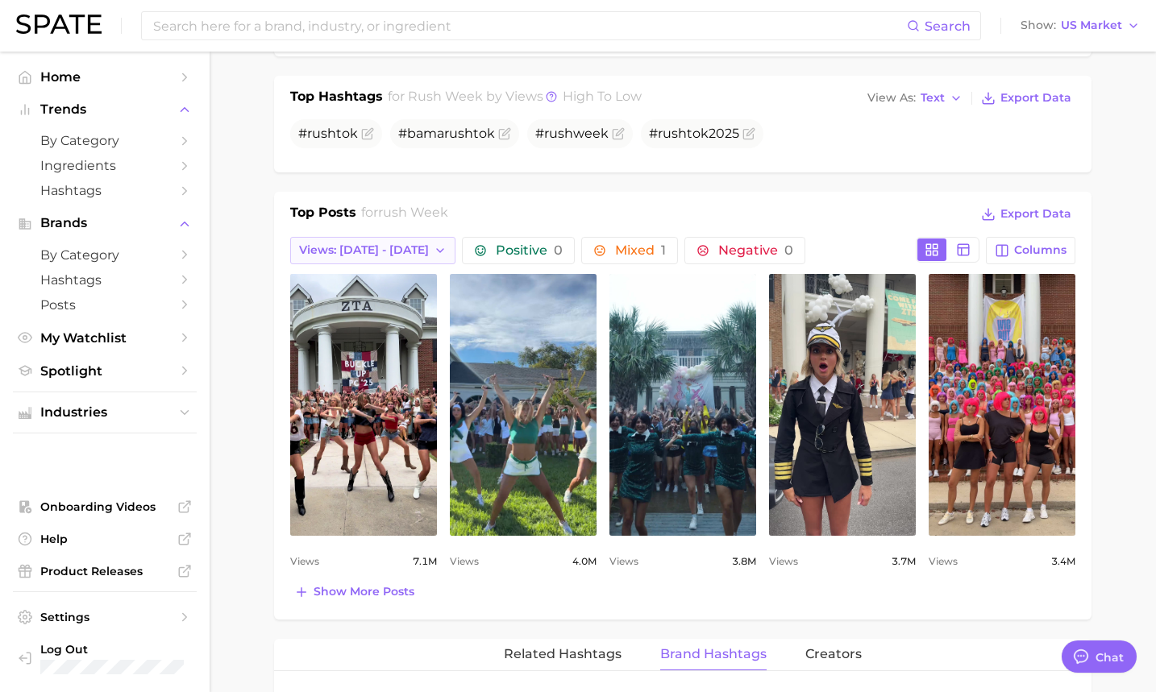
click at [434, 244] on icon "button" at bounding box center [440, 250] width 13 height 13
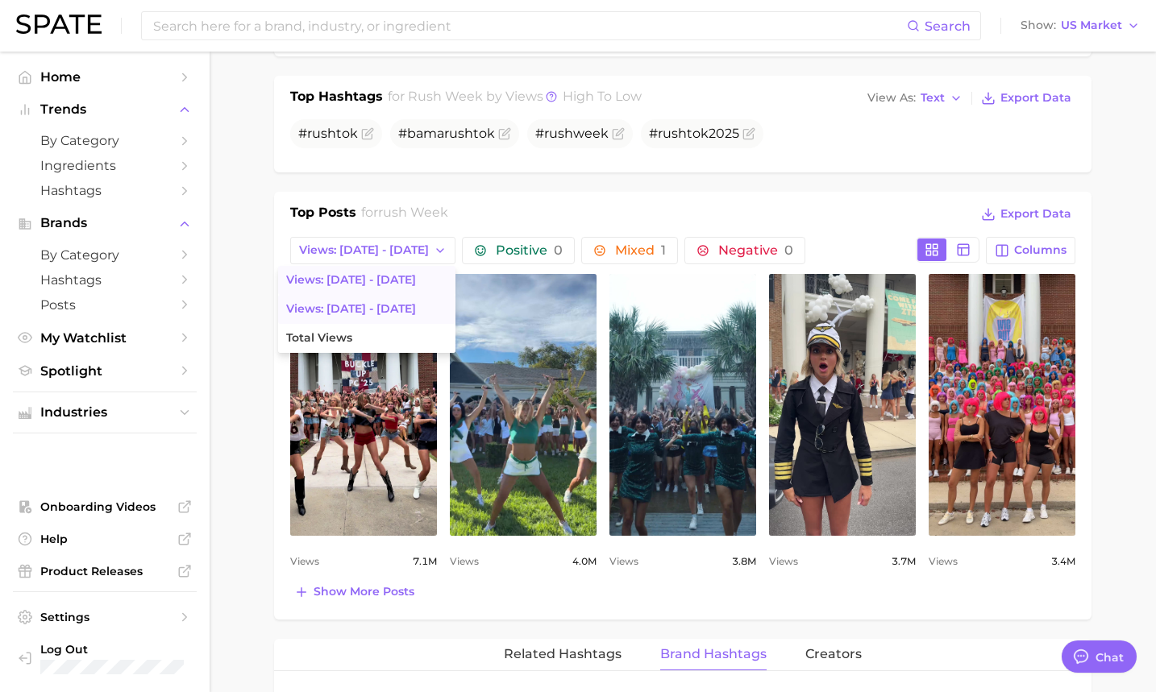
click at [347, 273] on span "Views: [DATE] - [DATE]" at bounding box center [351, 280] width 130 height 14
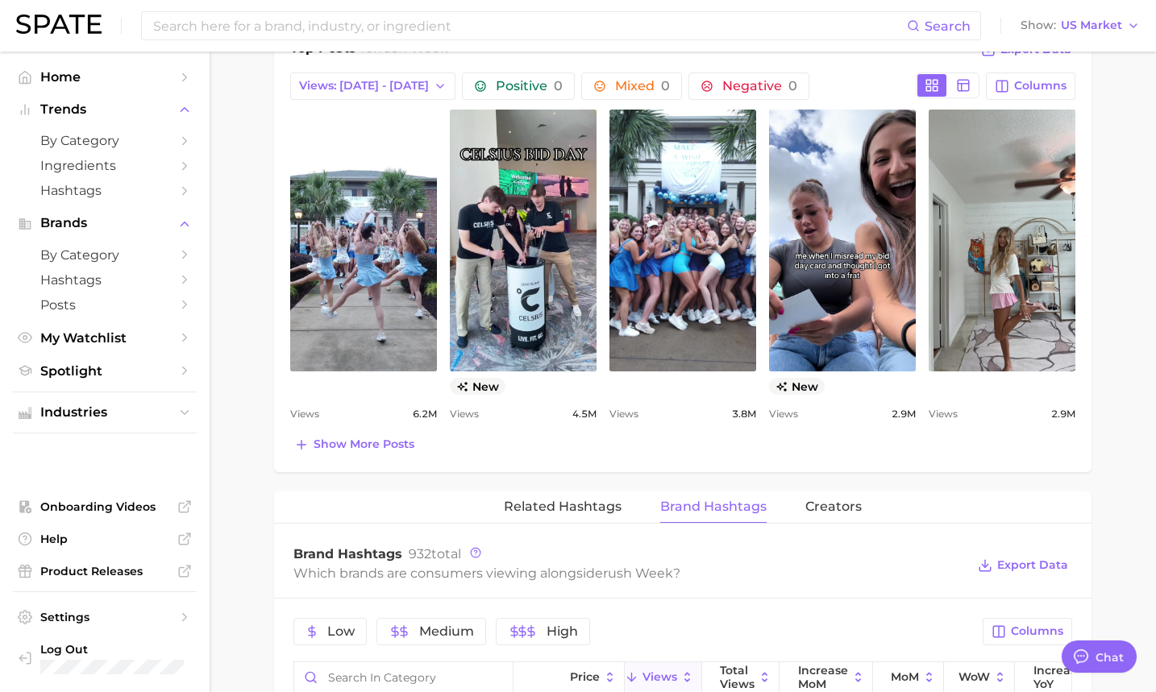
scroll to position [826, 0]
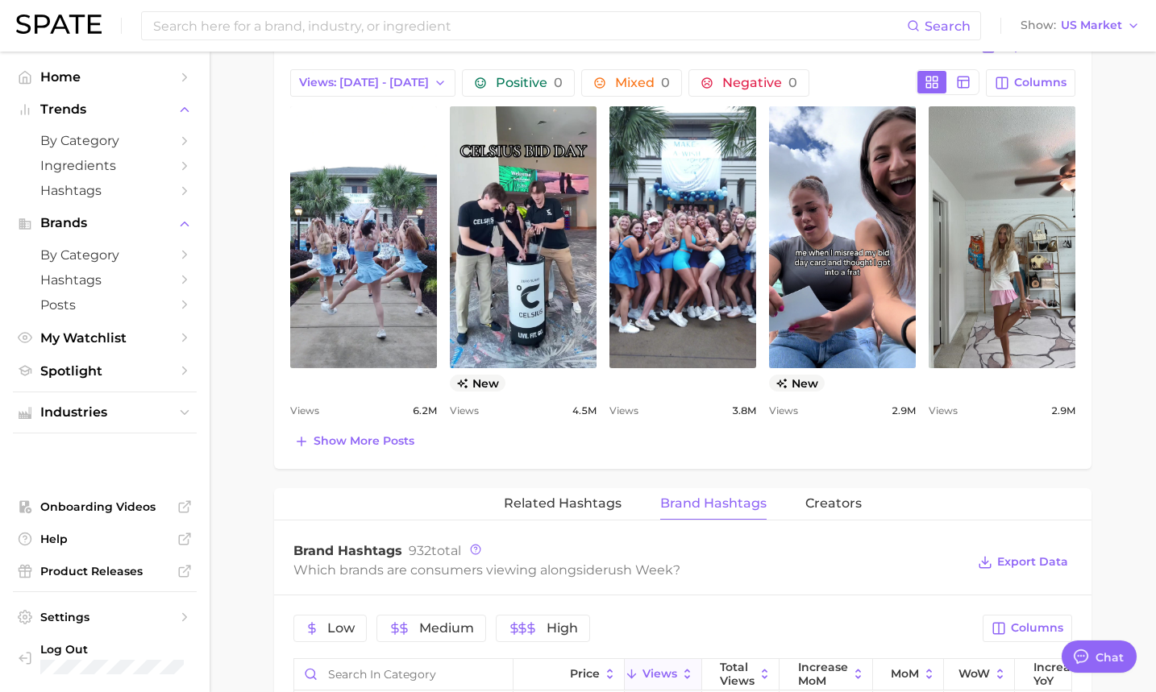
type textarea "x"
